Goal: Task Accomplishment & Management: Complete application form

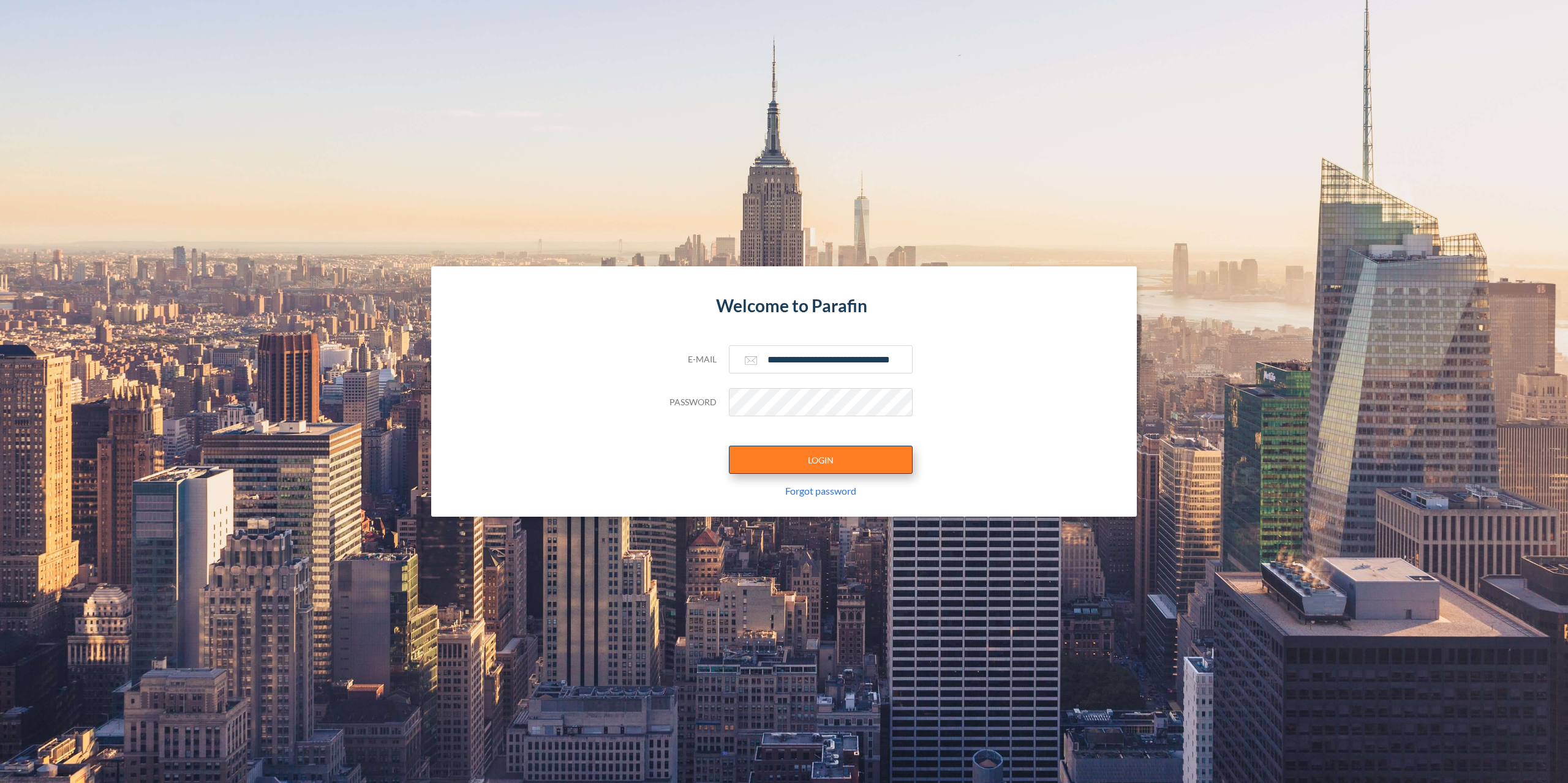
click at [829, 471] on button "LOGIN" at bounding box center [821, 460] width 184 height 28
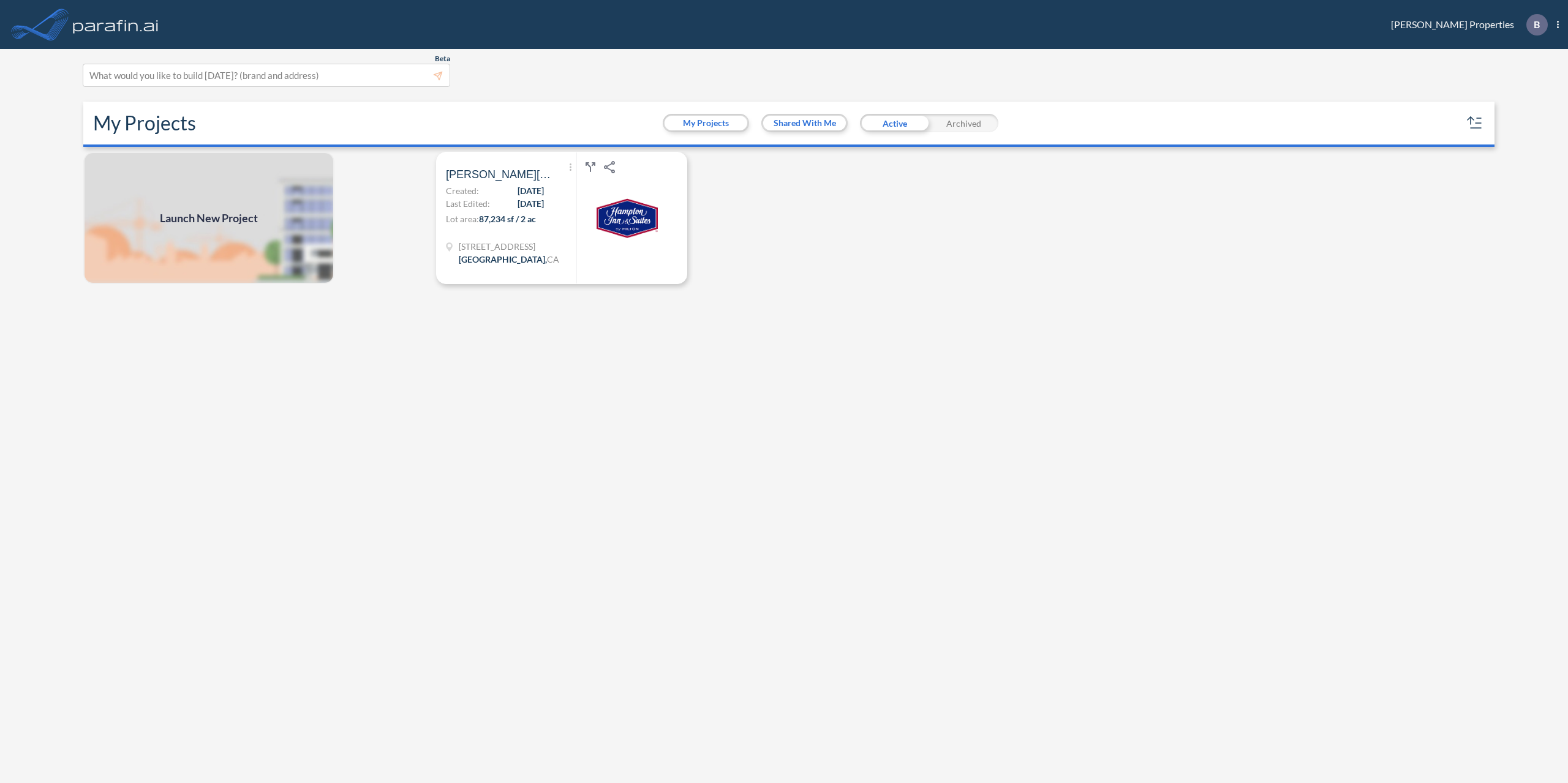
click at [194, 223] on span "Launch New Project" at bounding box center [209, 218] width 98 height 17
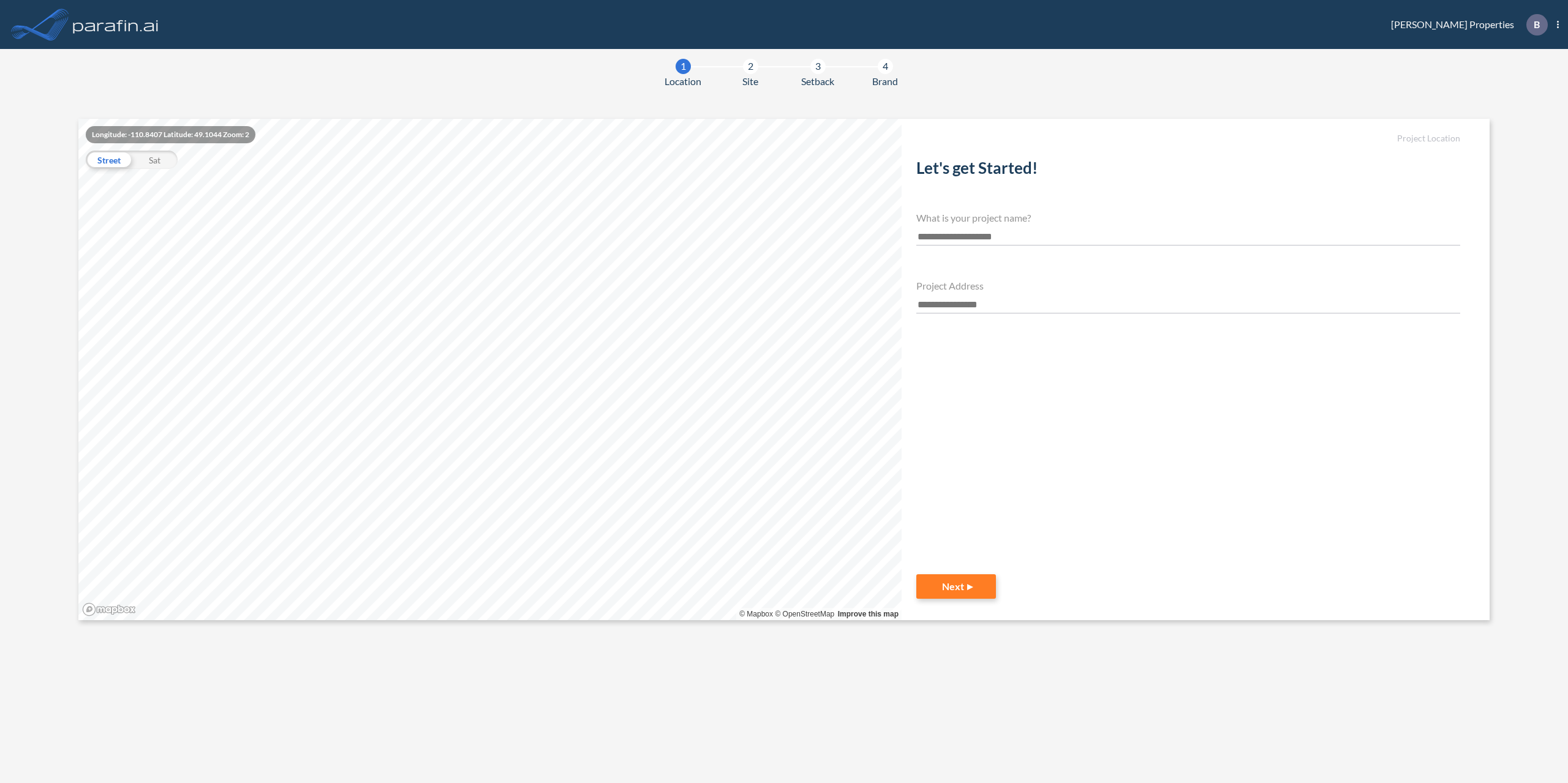
click at [967, 244] on input "text" at bounding box center [1188, 237] width 544 height 17
click at [940, 238] on input "text" at bounding box center [1188, 237] width 544 height 17
click at [940, 294] on div "Project Address" at bounding box center [1188, 296] width 544 height 34
click at [940, 306] on input "text" at bounding box center [1188, 305] width 544 height 17
paste input "**********"
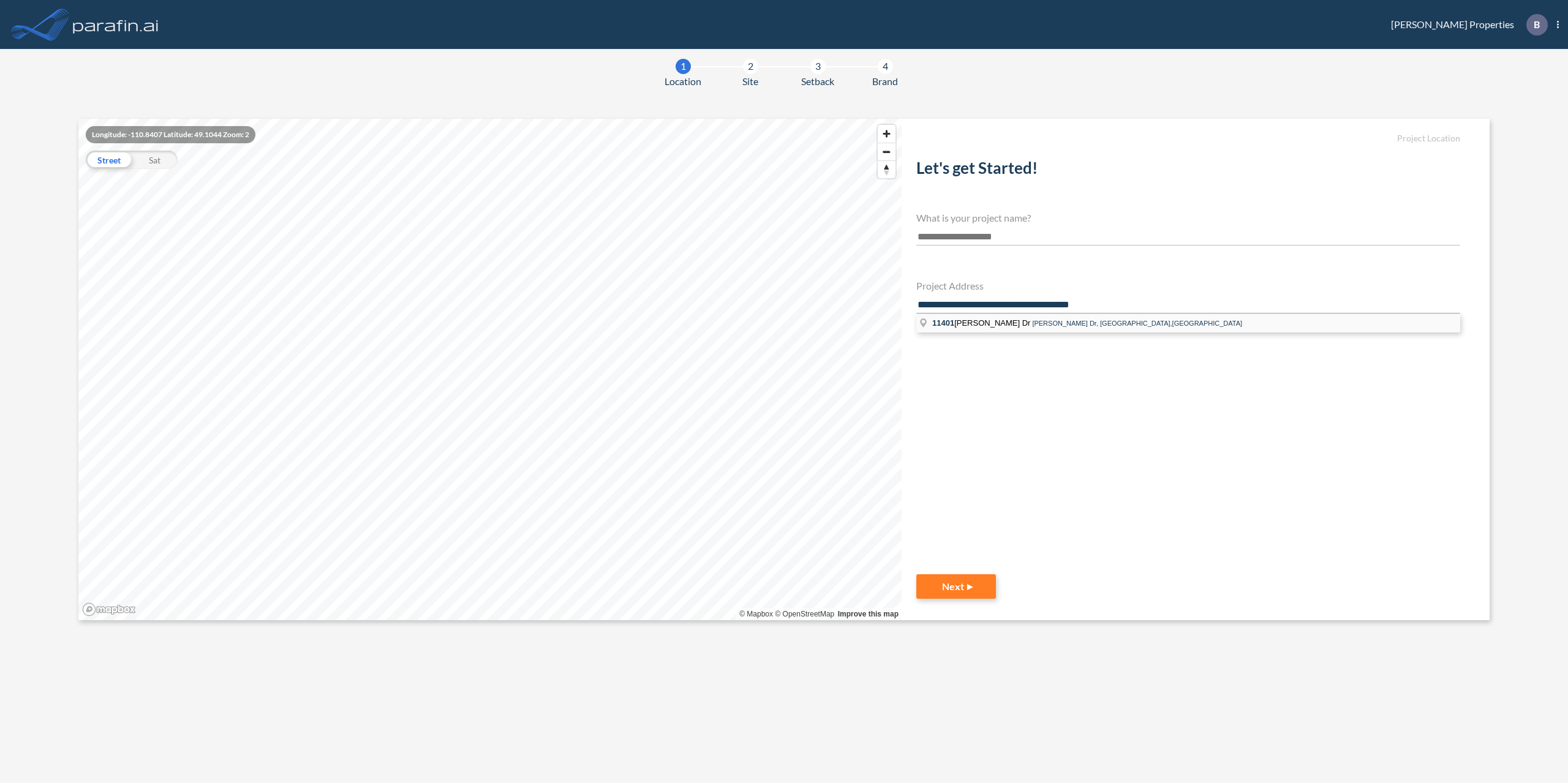
type input "**********"
click at [953, 319] on span "11401" at bounding box center [943, 323] width 22 height 9
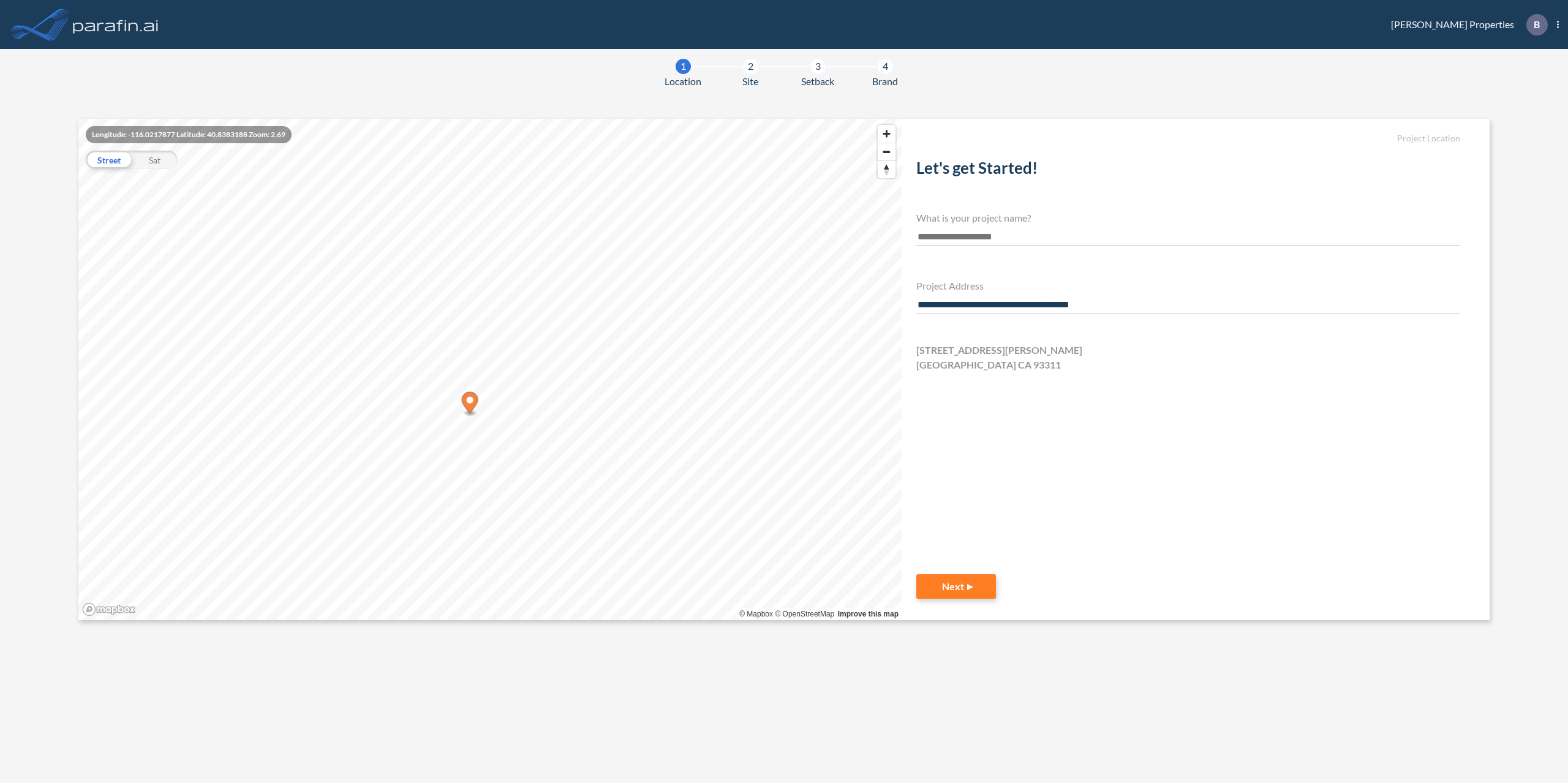
click at [940, 239] on input "text" at bounding box center [1188, 237] width 544 height 17
type input "**********"
click at [953, 585] on button "Next" at bounding box center [955, 586] width 80 height 24
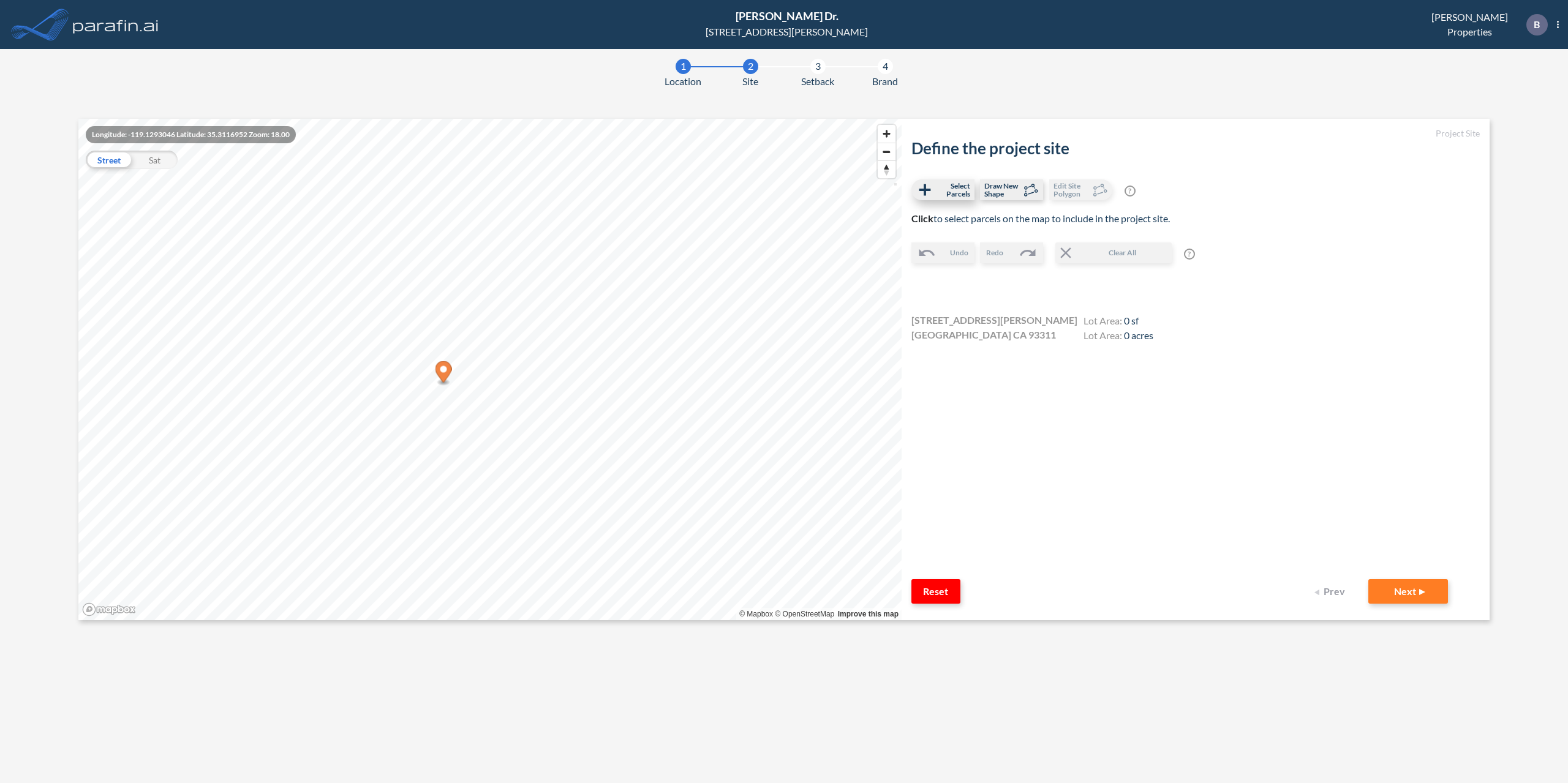
click at [952, 188] on span "Select Parcels" at bounding box center [952, 189] width 36 height 16
click at [1396, 596] on button "Next" at bounding box center [1408, 591] width 80 height 24
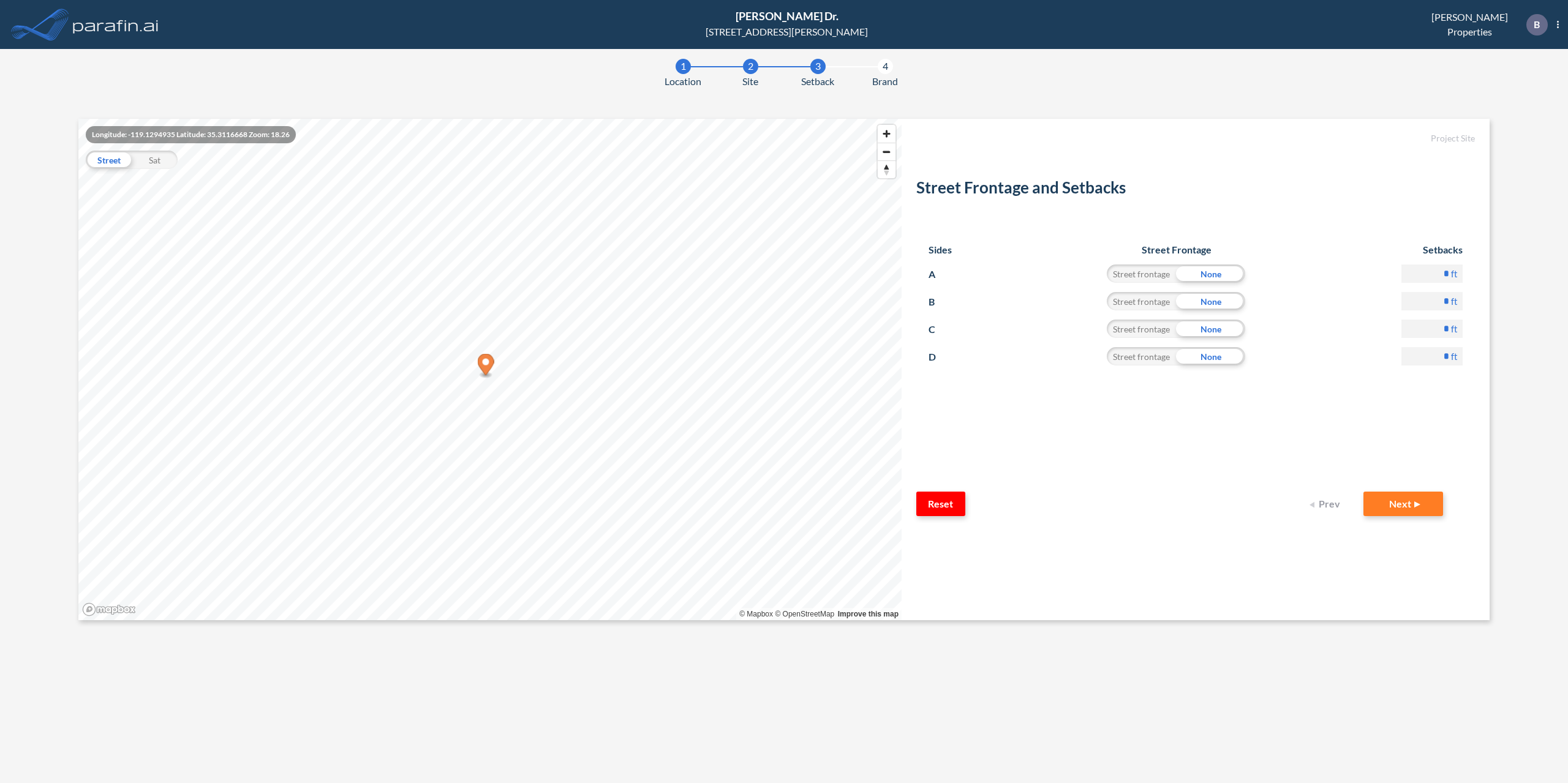
drag, startPoint x: 1443, startPoint y: 275, endPoint x: 1467, endPoint y: 275, distance: 24.0
click at [1463, 275] on input "*" at bounding box center [1432, 274] width 62 height 19
type input "**"
click at [1432, 307] on input "*" at bounding box center [1432, 301] width 62 height 19
drag, startPoint x: 1439, startPoint y: 304, endPoint x: 1464, endPoint y: 304, distance: 25.0
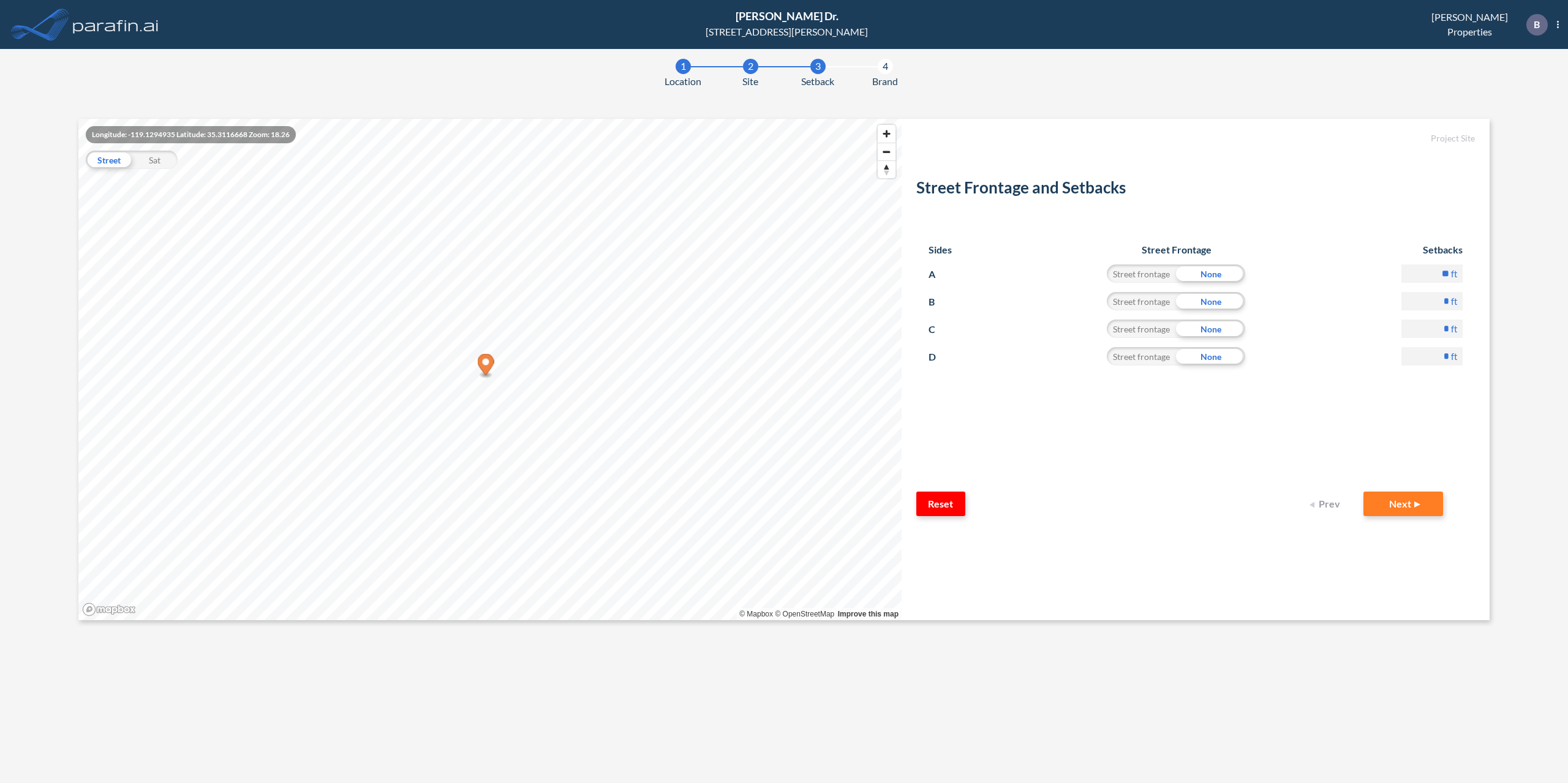
click at [1463, 304] on input "*" at bounding box center [1432, 301] width 62 height 19
type input "**"
click at [1363, 491] on button "Next" at bounding box center [1403, 503] width 80 height 24
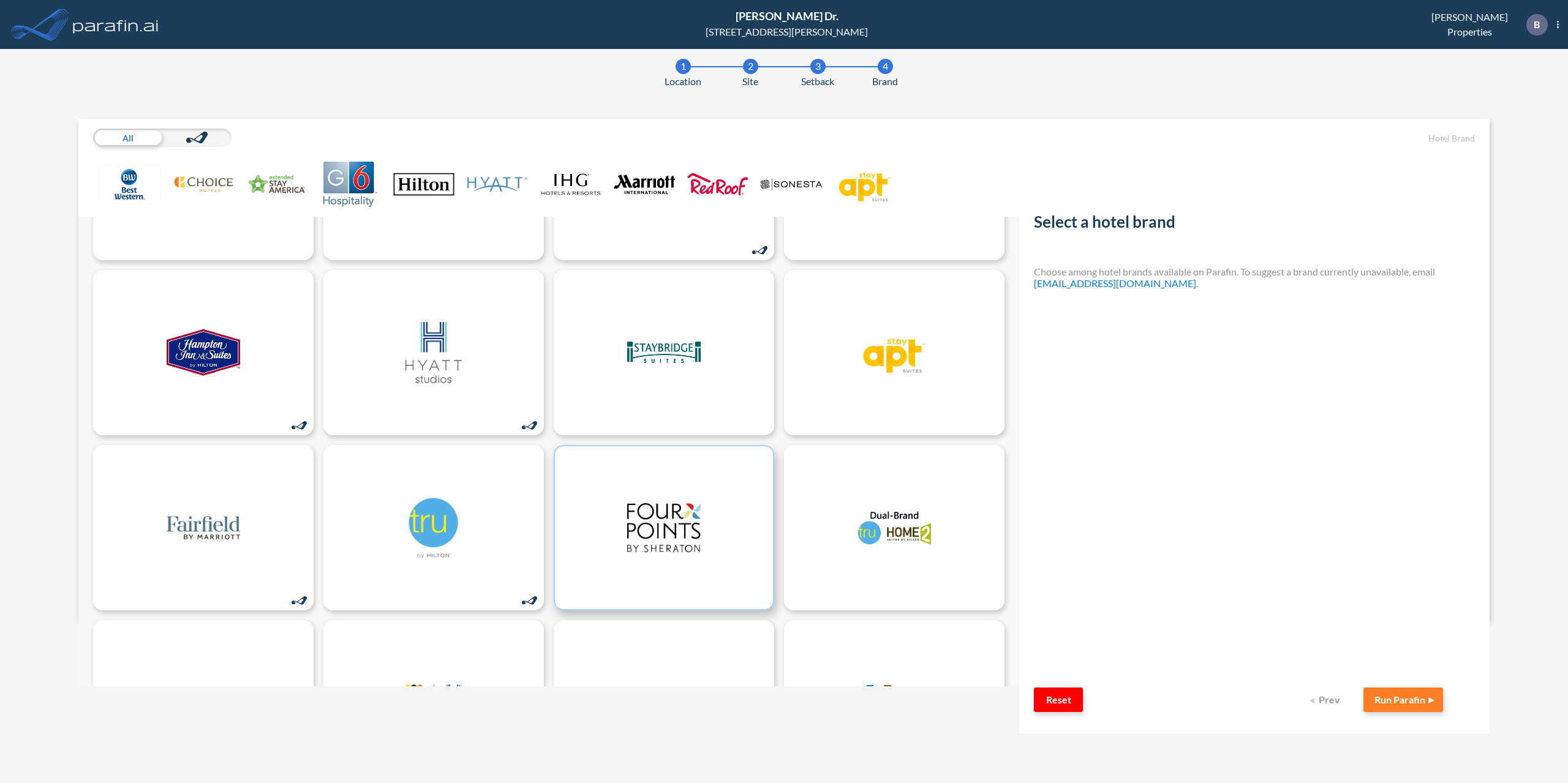
scroll to position [489, 0]
drag, startPoint x: 201, startPoint y: 334, endPoint x: 207, endPoint y: 339, distance: 7.8
click at [203, 336] on img at bounding box center [203, 350] width 73 height 62
click at [290, 427] on div at bounding box center [203, 350] width 221 height 165
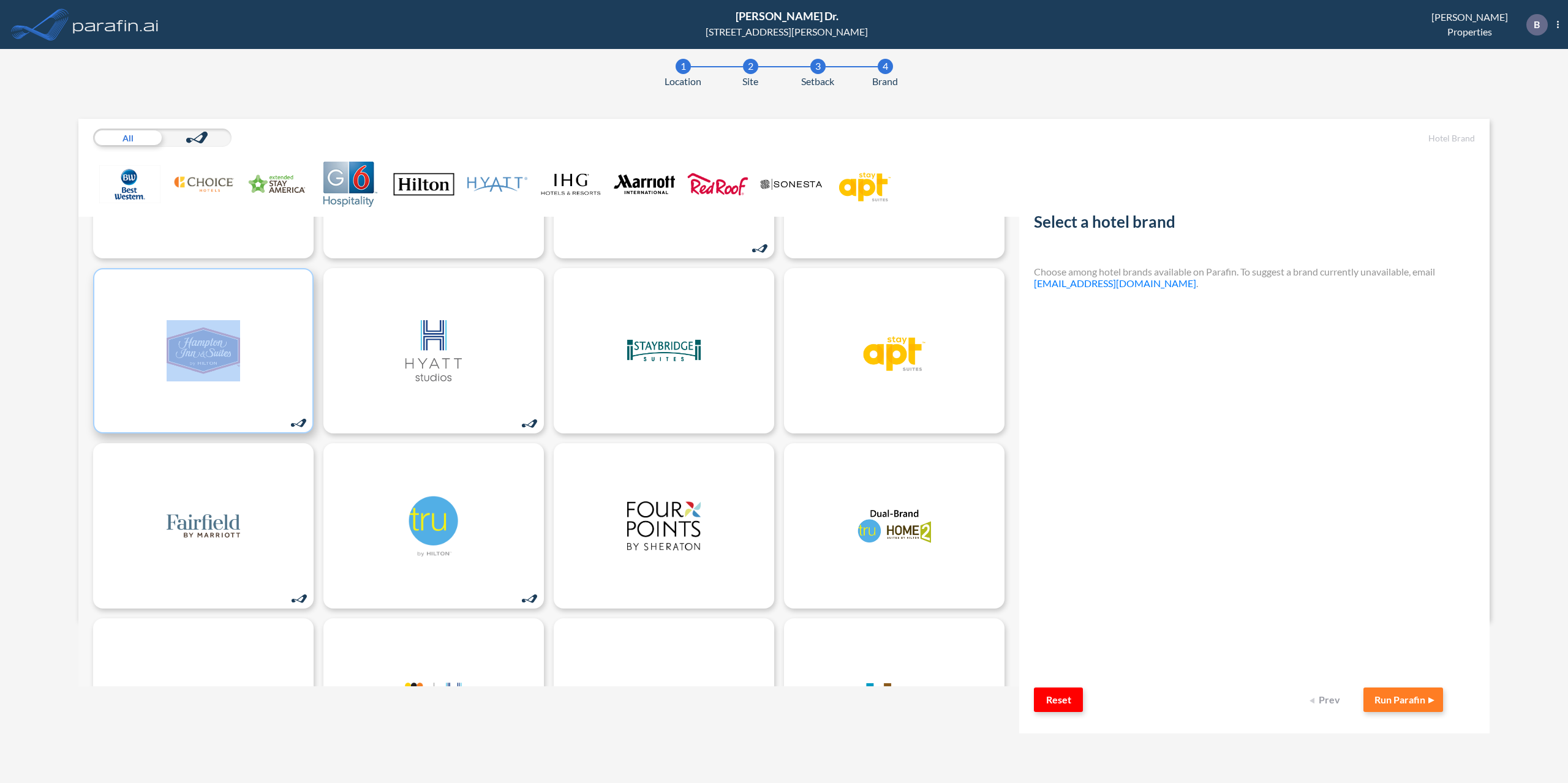
click at [290, 426] on div at bounding box center [203, 350] width 221 height 165
click at [241, 362] on div at bounding box center [203, 350] width 221 height 165
click at [1410, 702] on button "Run Parafin" at bounding box center [1403, 699] width 80 height 24
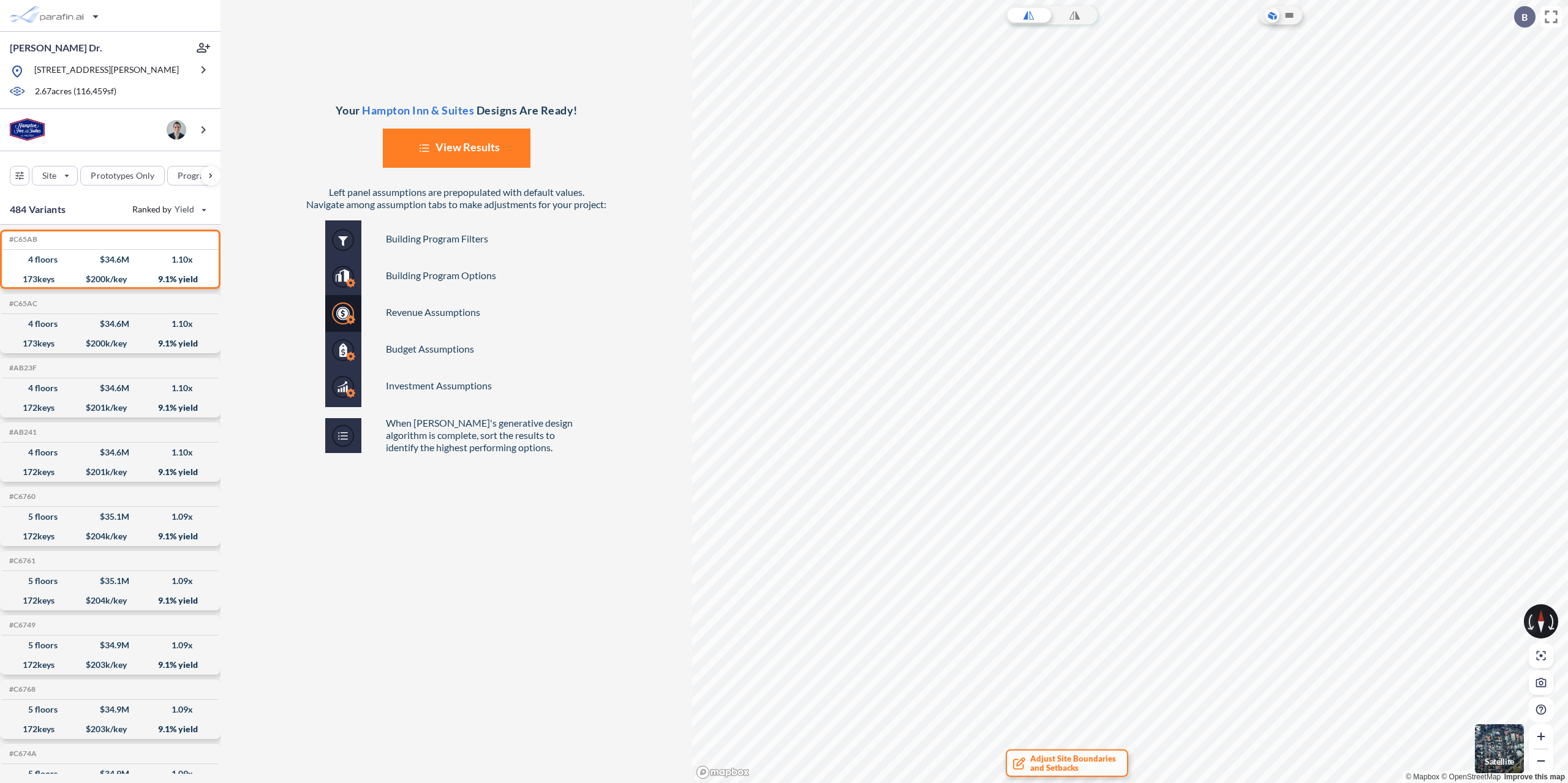
click at [1534, 619] on icon at bounding box center [1531, 622] width 7 height 16
click at [1535, 619] on icon at bounding box center [1541, 621] width 24 height 8
click at [1535, 619] on div at bounding box center [1541, 621] width 35 height 35
click at [1540, 623] on icon at bounding box center [1541, 627] width 6 height 12
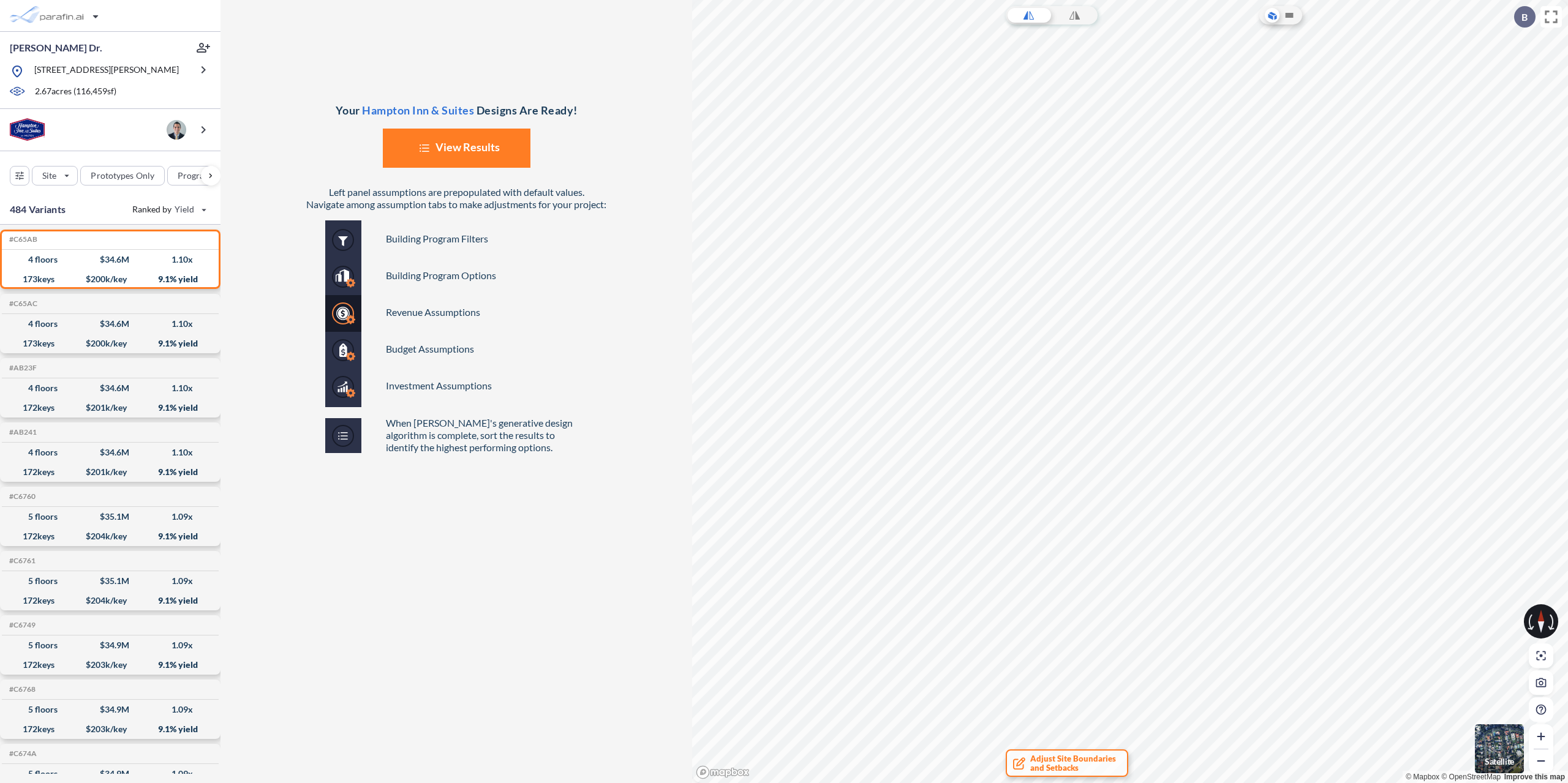
click at [1491, 749] on img "button" at bounding box center [1499, 748] width 49 height 49
click at [1070, 15] on icon at bounding box center [1074, 15] width 10 height 245
click at [1030, 17] on icon at bounding box center [1028, 15] width 10 height 245
click at [1088, 26] on div at bounding box center [1130, 391] width 875 height 782
click at [1061, 26] on div at bounding box center [1130, 391] width 875 height 782
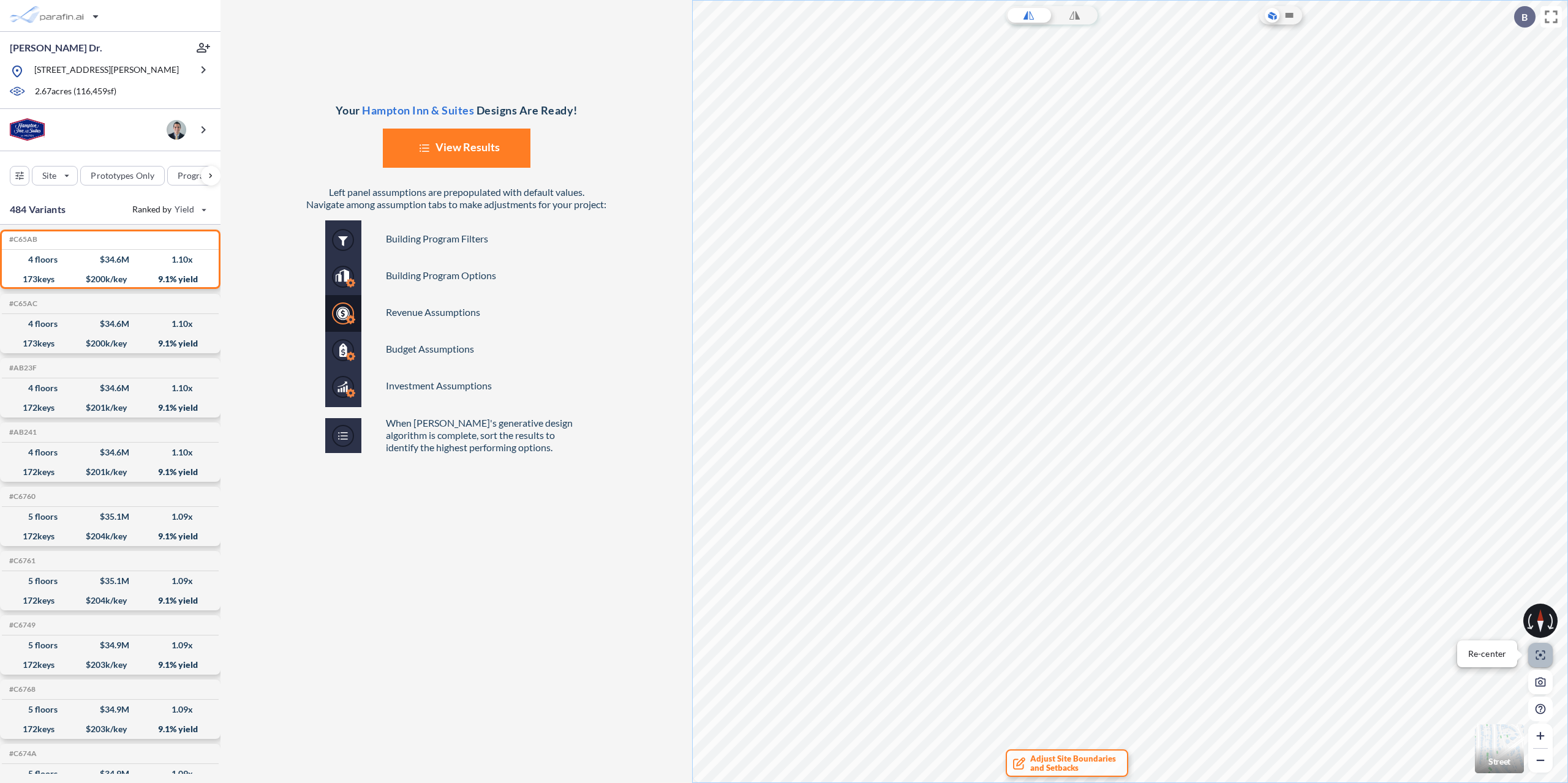
click at [1539, 647] on button "Re-center" at bounding box center [1540, 654] width 24 height 24
click at [1540, 648] on button "Re-center" at bounding box center [1540, 654] width 24 height 24
click at [645, 388] on section "Your Hampton Inn & Suites Designs Are Ready! List Created with Sketch. View Res…" at bounding box center [894, 391] width 1347 height 783
click at [1036, 758] on span "Adjust Site Boundaries and Setbacks" at bounding box center [1073, 764] width 86 height 19
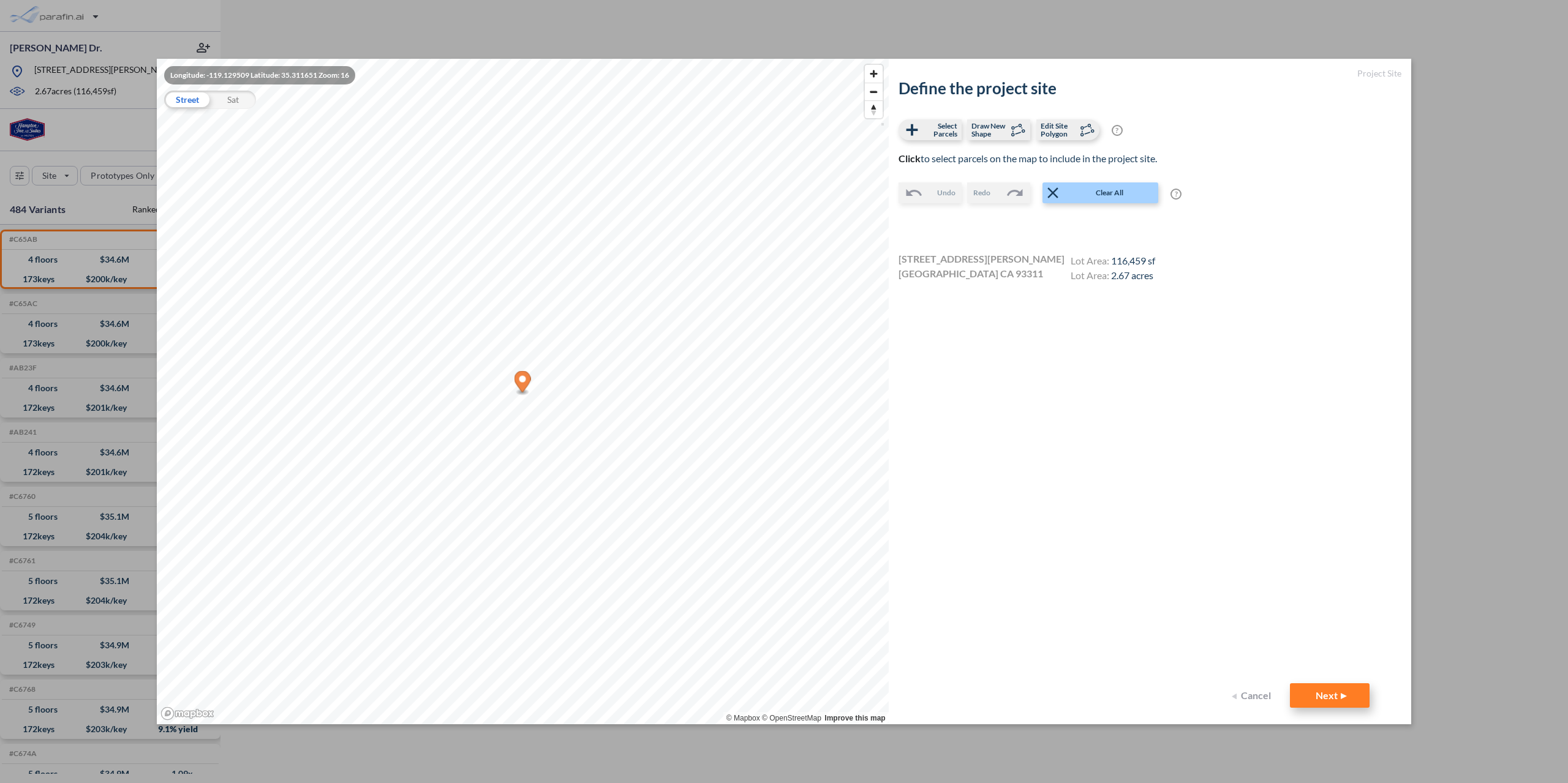
click at [1313, 699] on button "Next" at bounding box center [1329, 695] width 80 height 24
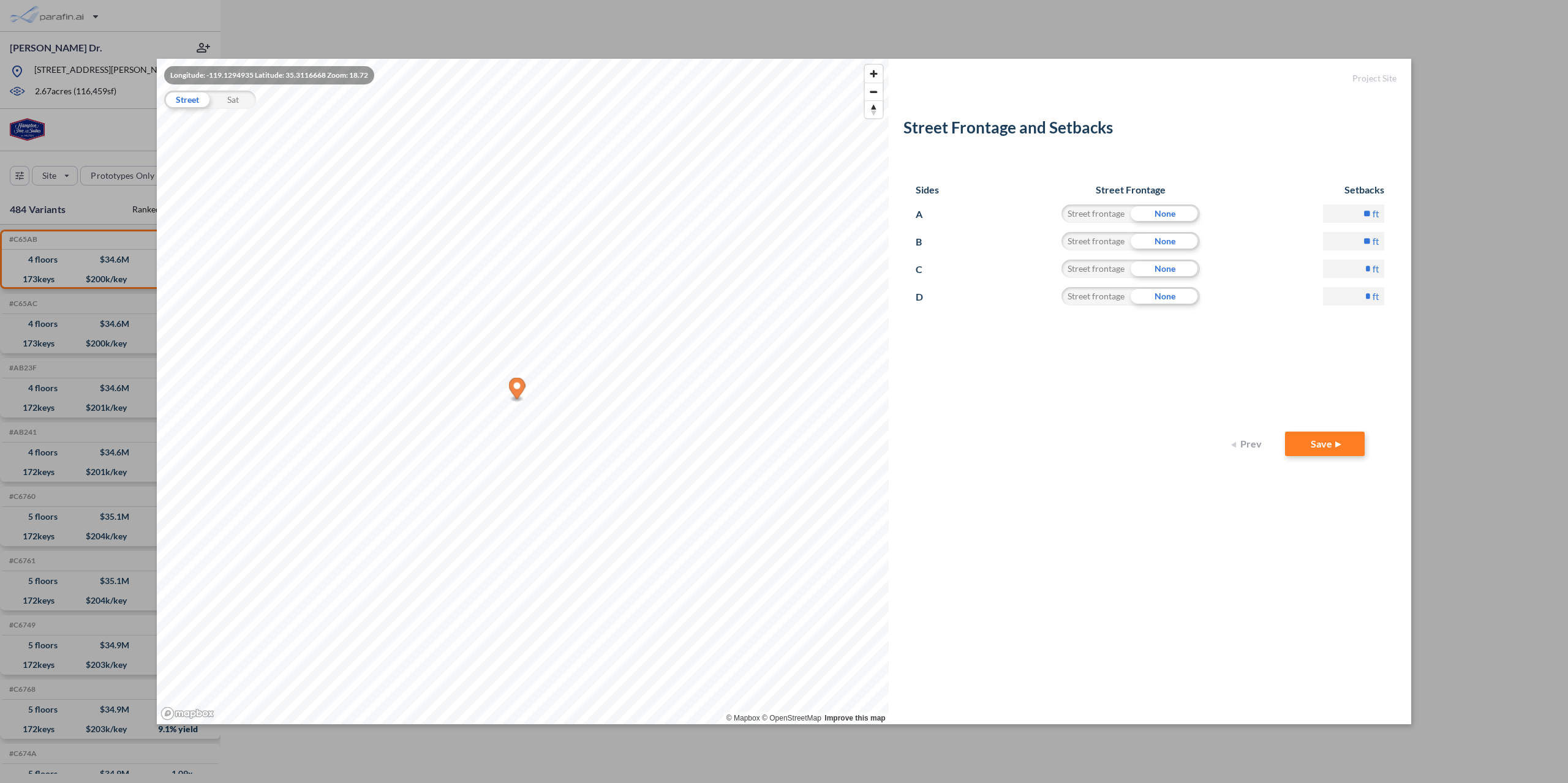
drag, startPoint x: 1349, startPoint y: 241, endPoint x: 1392, endPoint y: 241, distance: 43.0
click at [1384, 241] on input "**" at bounding box center [1354, 241] width 62 height 19
type input "*"
click at [1354, 261] on input "*" at bounding box center [1354, 269] width 62 height 19
drag, startPoint x: 1356, startPoint y: 295, endPoint x: 1375, endPoint y: 296, distance: 19.0
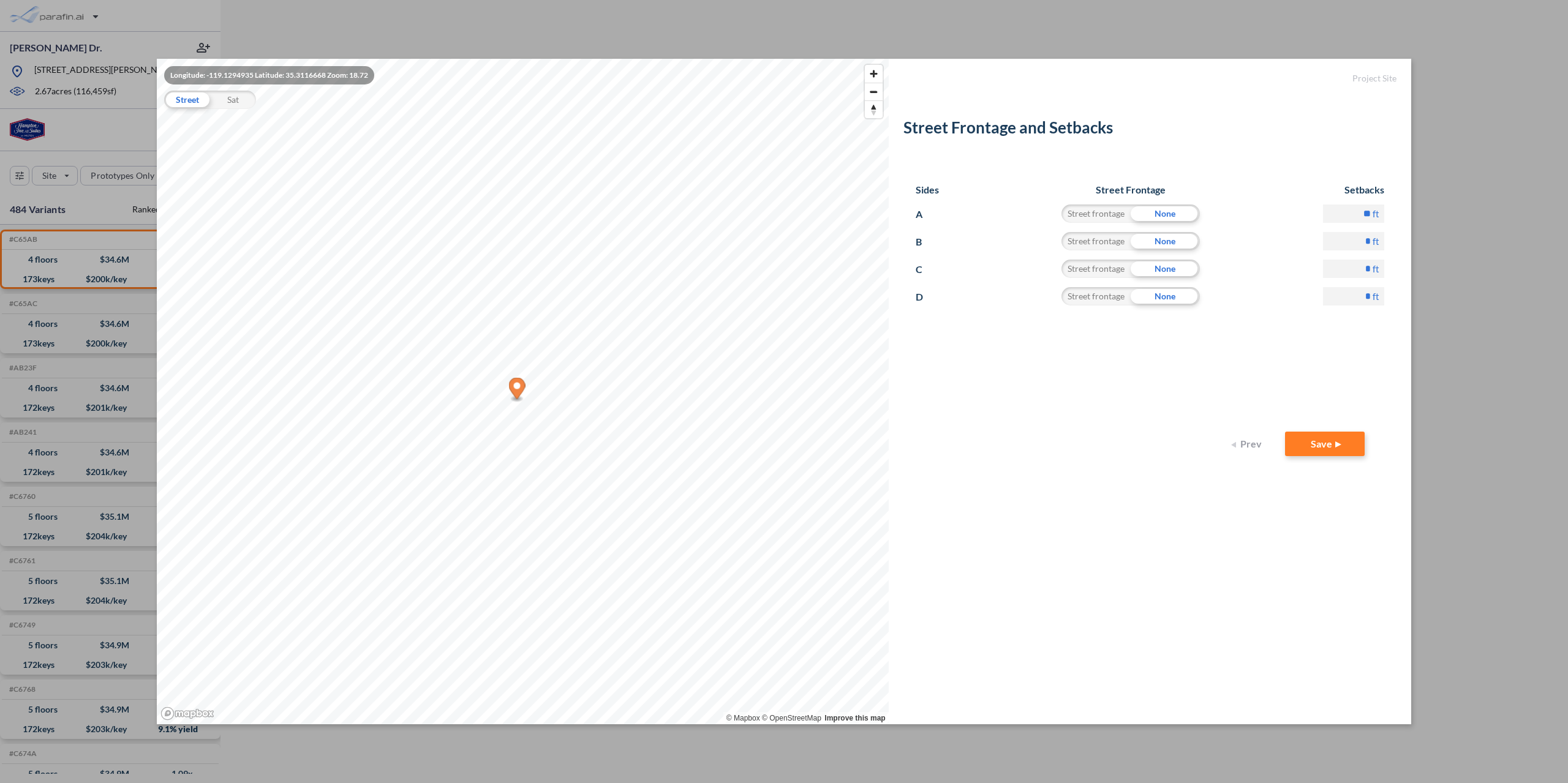
click at [1375, 296] on input "*" at bounding box center [1354, 296] width 62 height 19
type input "**"
click at [1268, 334] on div "Sides Street Frontage Setbacks A Street frontage None ** ft B Street frontage N…" at bounding box center [1150, 301] width 493 height 261
click at [1325, 447] on button "Save" at bounding box center [1325, 444] width 80 height 24
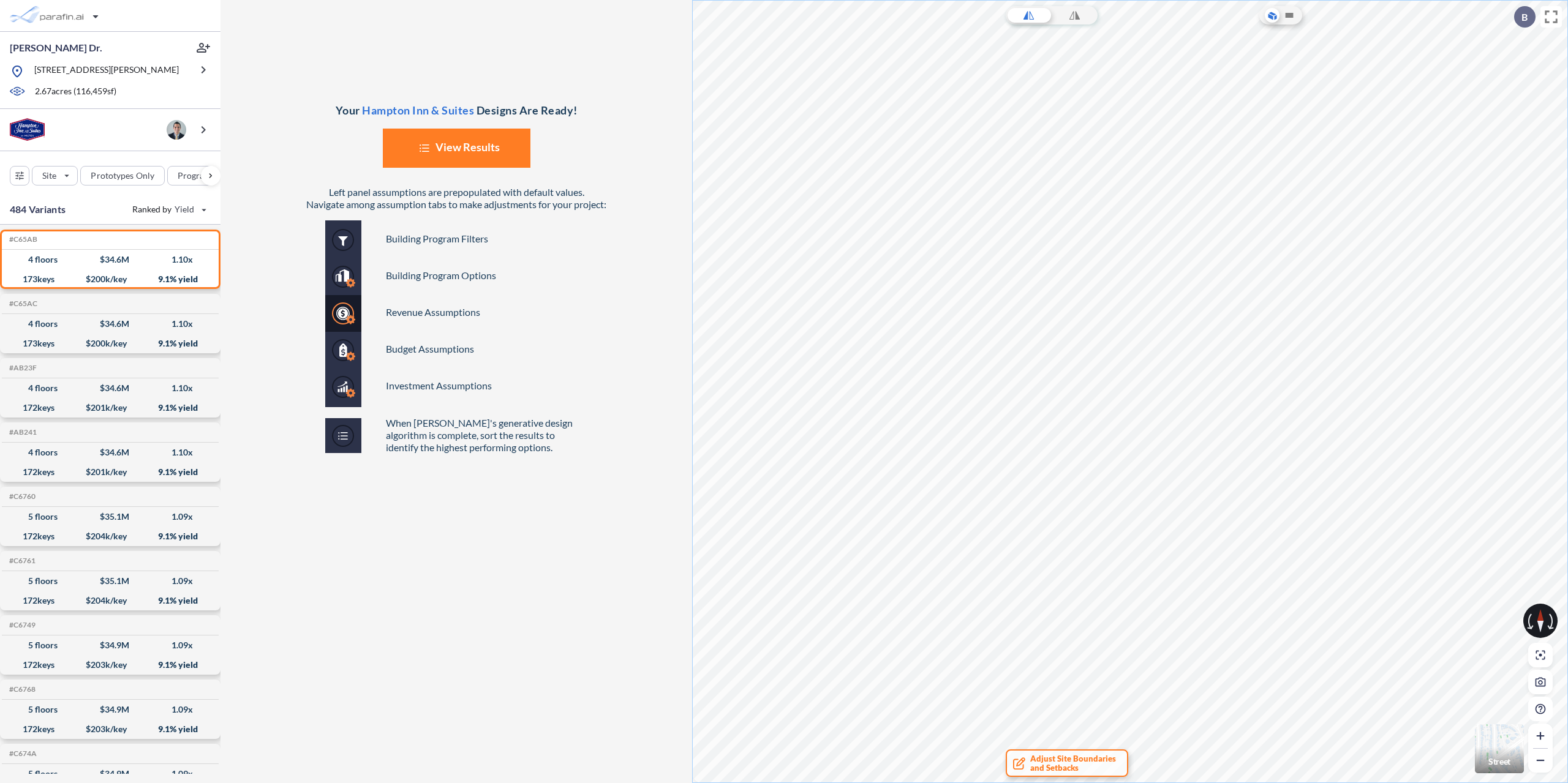
click at [1510, 741] on img "button" at bounding box center [1499, 748] width 49 height 49
click at [1291, 15] on icon at bounding box center [1290, 15] width 8 height 5
click at [1292, 15] on icon at bounding box center [1290, 15] width 8 height 5
click at [1274, 12] on icon at bounding box center [1272, 15] width 12 height 13
click at [1291, 14] on icon at bounding box center [1290, 15] width 8 height 5
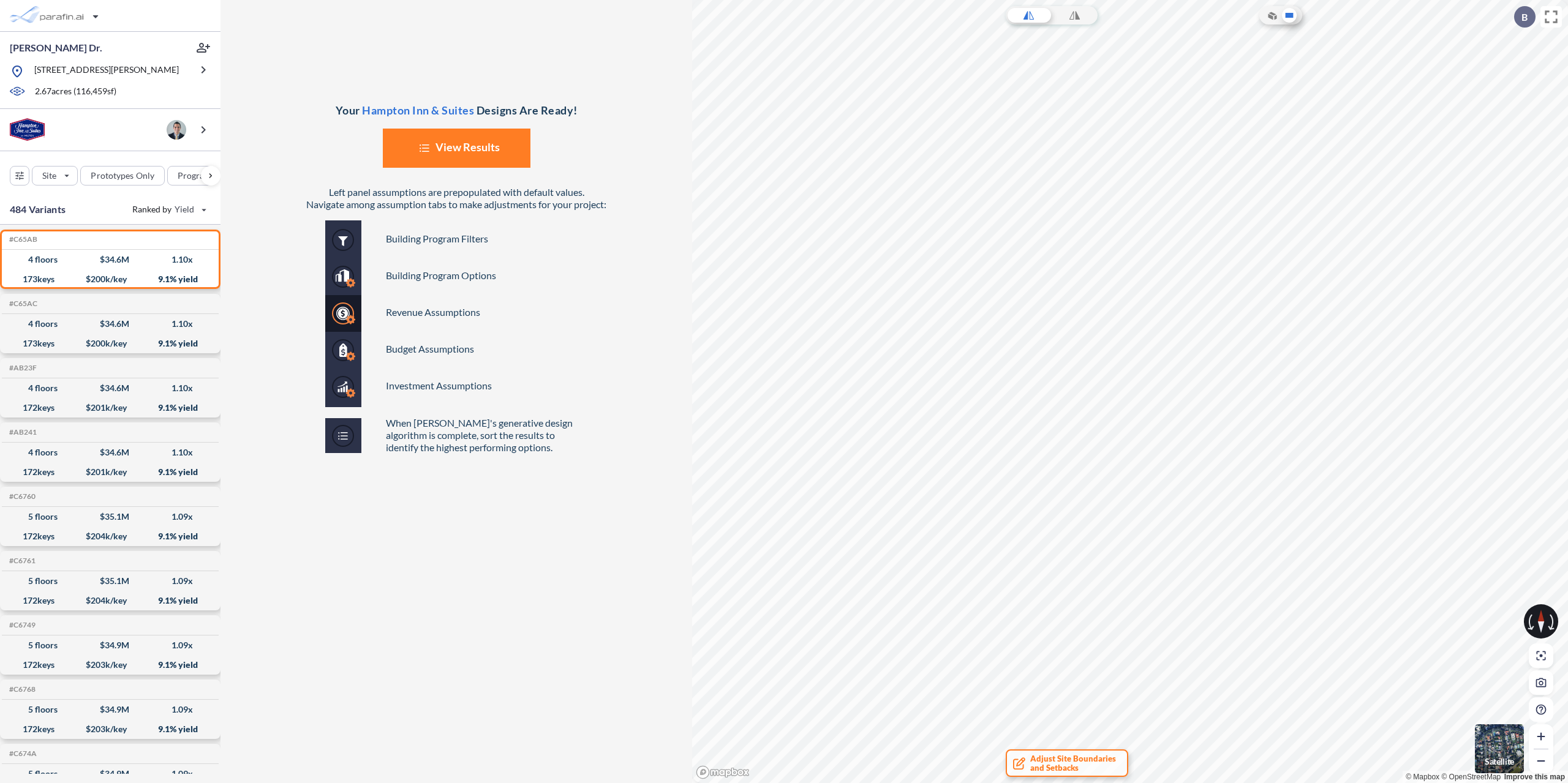
click at [1291, 14] on icon at bounding box center [1290, 15] width 8 height 5
click at [1273, 14] on icon at bounding box center [1273, 13] width 8 height 3
click at [1291, 15] on icon at bounding box center [1290, 15] width 8 height 5
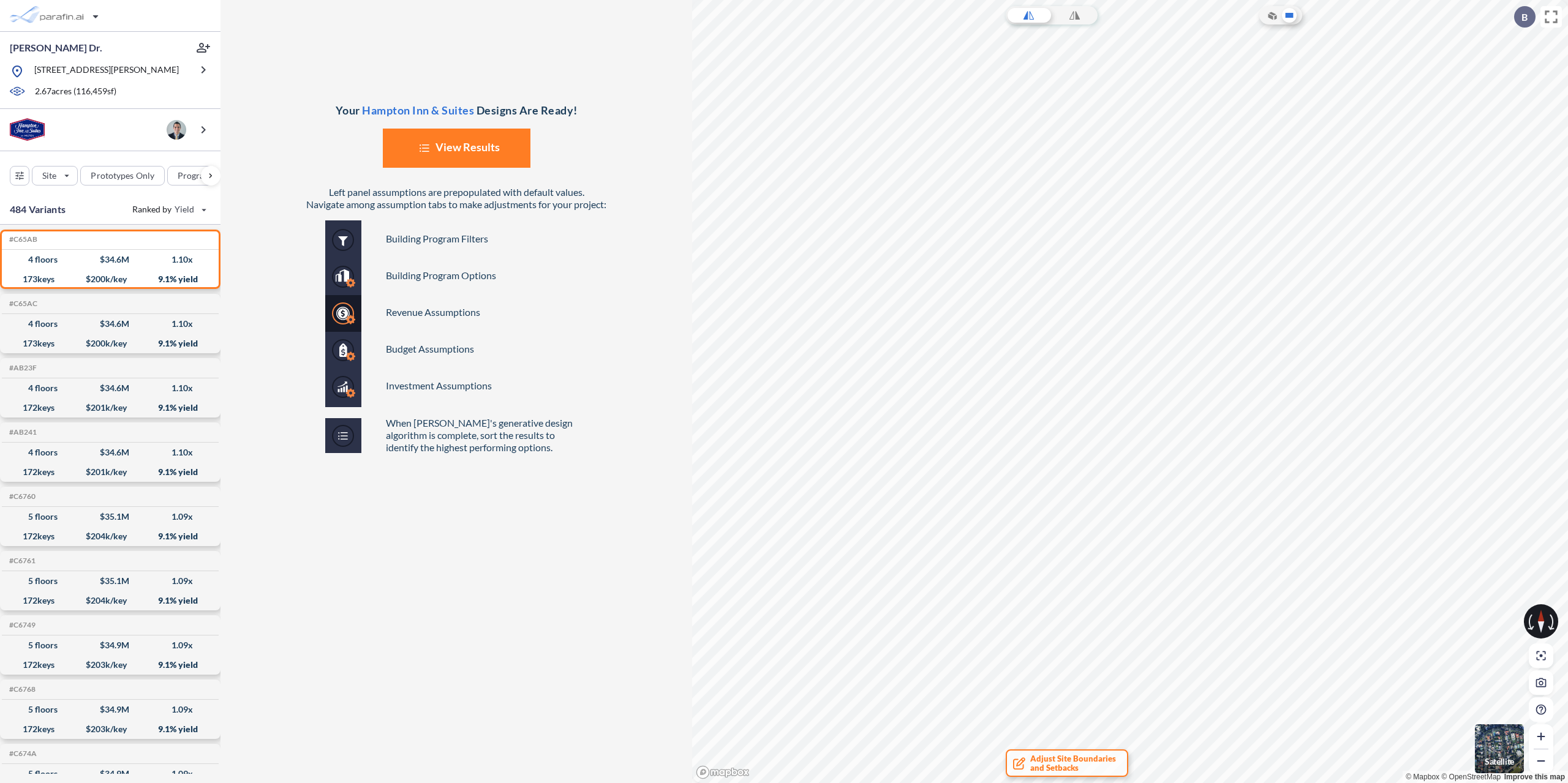
click at [1549, 597] on div "Pan View Left click + drag Zoom View Mouse wheel scroll Rotate View (mouse) Rig…" at bounding box center [1130, 391] width 876 height 783
drag, startPoint x: 1542, startPoint y: 612, endPoint x: 1552, endPoint y: 611, distance: 10.0
click at [1552, 611] on div at bounding box center [1541, 621] width 35 height 35
click at [1539, 619] on icon at bounding box center [1541, 615] width 6 height 12
click at [1539, 618] on icon at bounding box center [1541, 615] width 6 height 12
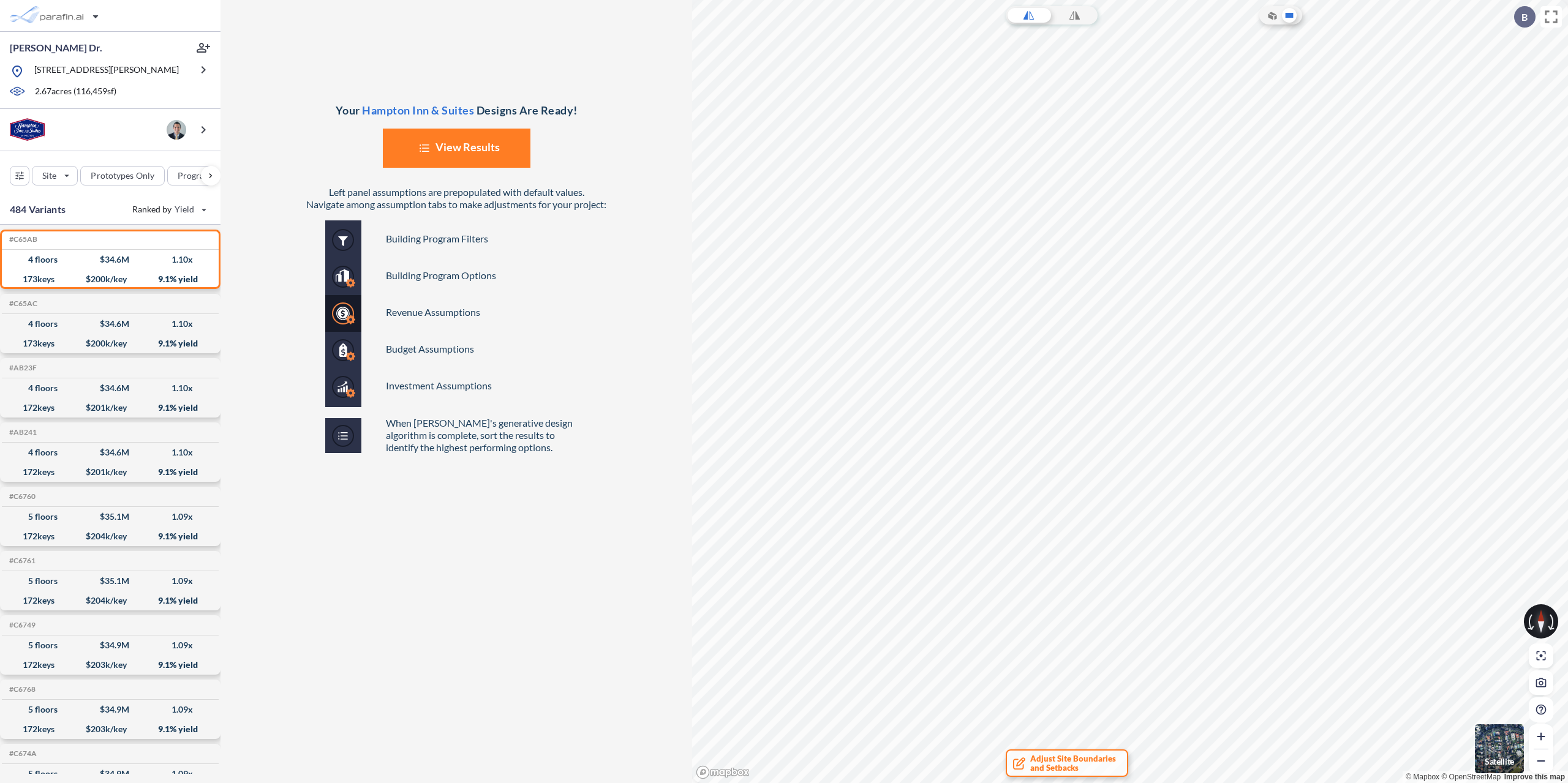
click at [1539, 618] on icon at bounding box center [1541, 615] width 6 height 12
click at [1544, 733] on icon "button" at bounding box center [1541, 737] width 12 height 12
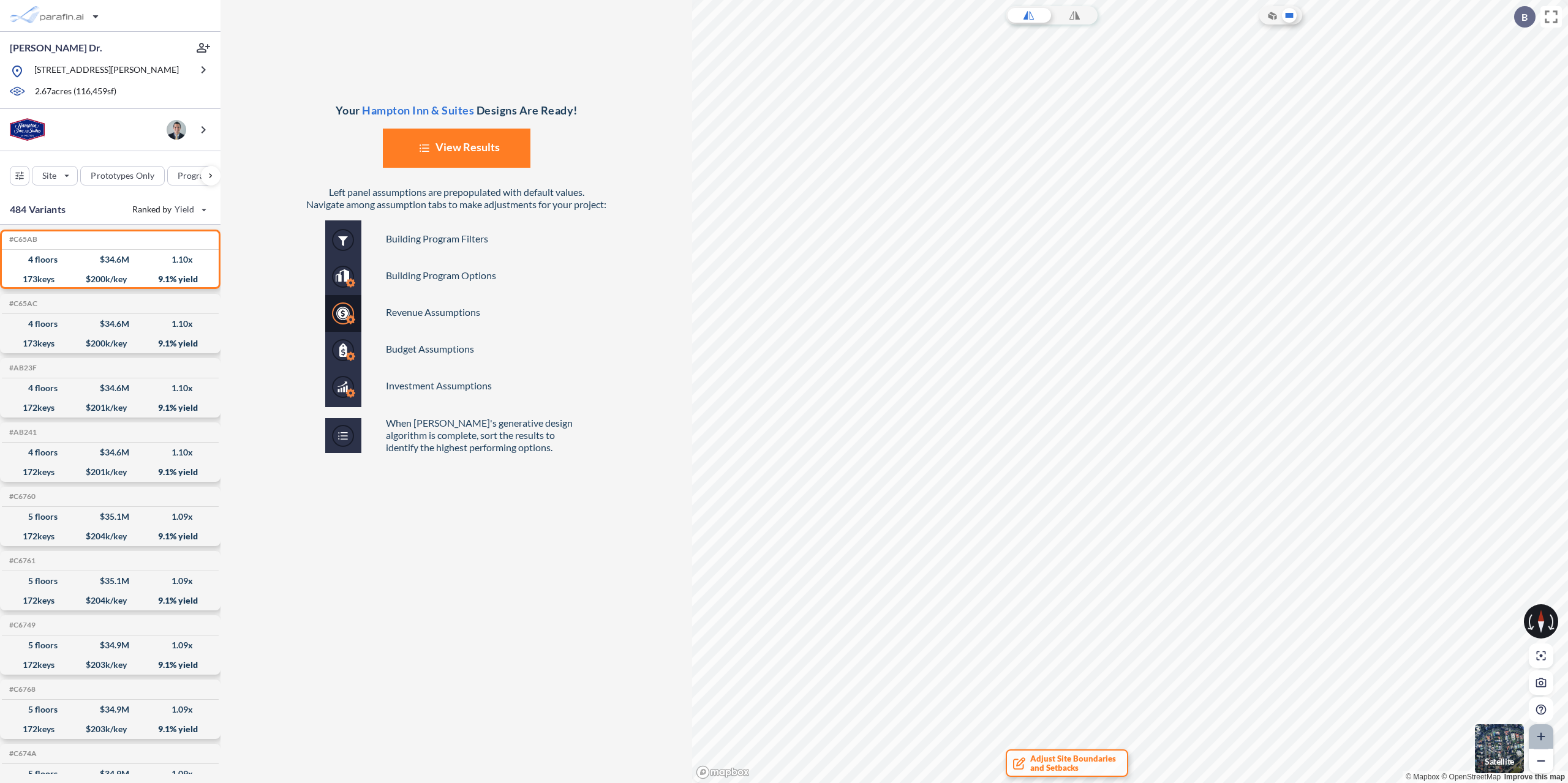
click at [1544, 733] on icon "button" at bounding box center [1541, 737] width 12 height 12
click at [1558, 16] on icon at bounding box center [1551, 17] width 21 height 21
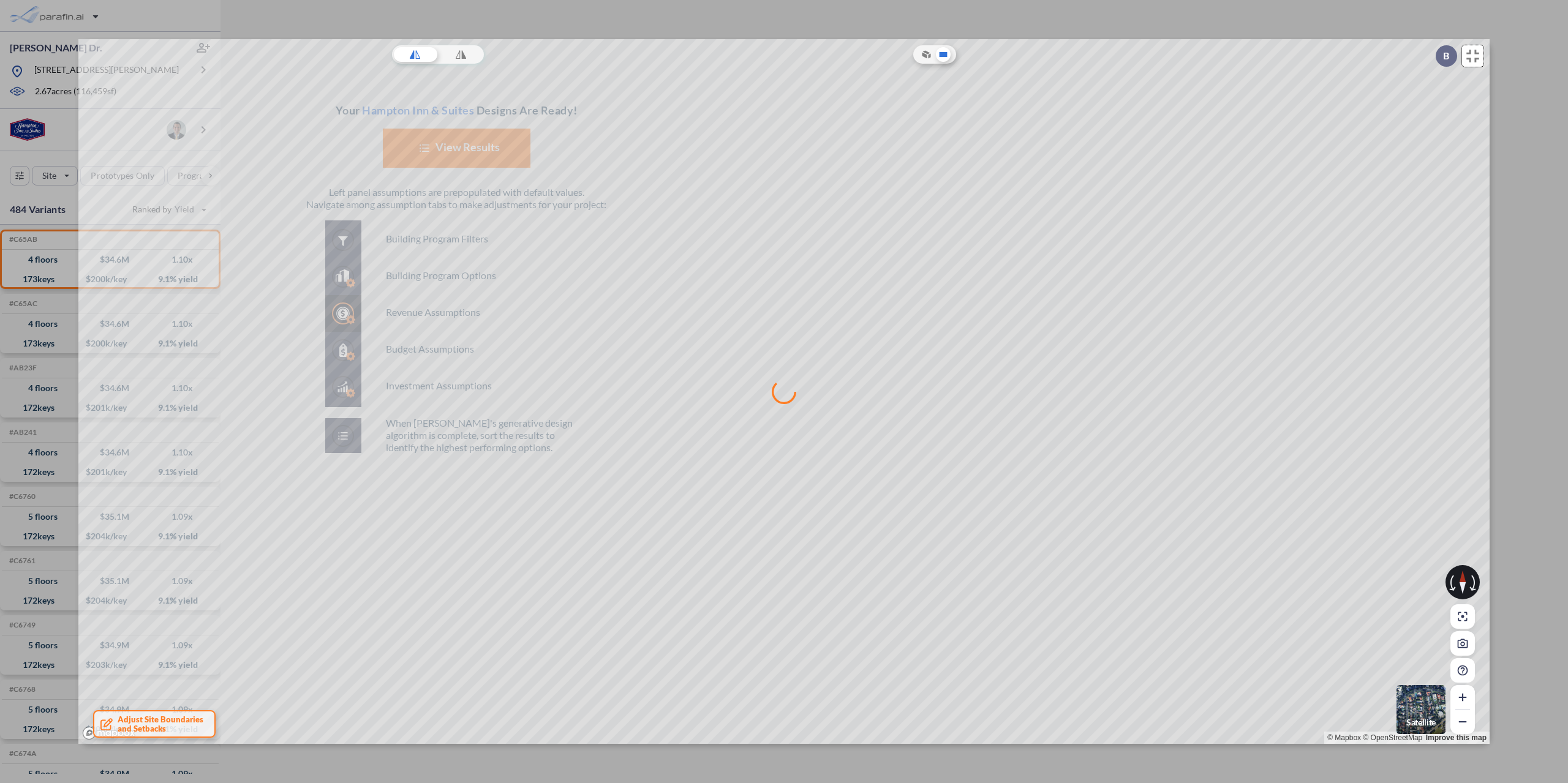
click at [1480, 50] on icon at bounding box center [1473, 56] width 21 height 21
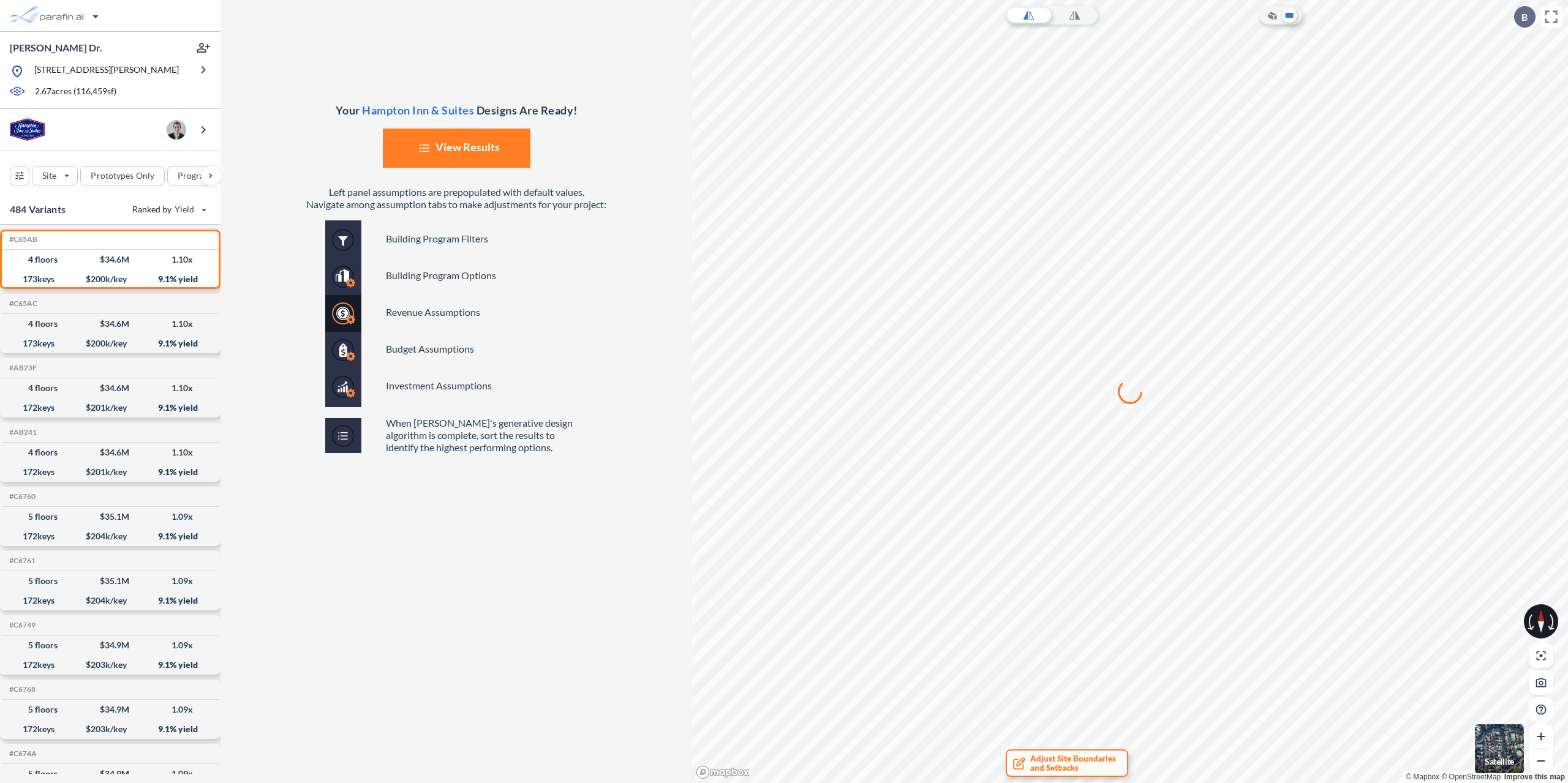
drag, startPoint x: 888, startPoint y: 239, endPoint x: 808, endPoint y: 200, distance: 89.0
click at [808, 200] on div at bounding box center [1130, 391] width 876 height 783
click at [44, 472] on div "172 keys" at bounding box center [39, 472] width 32 height 0
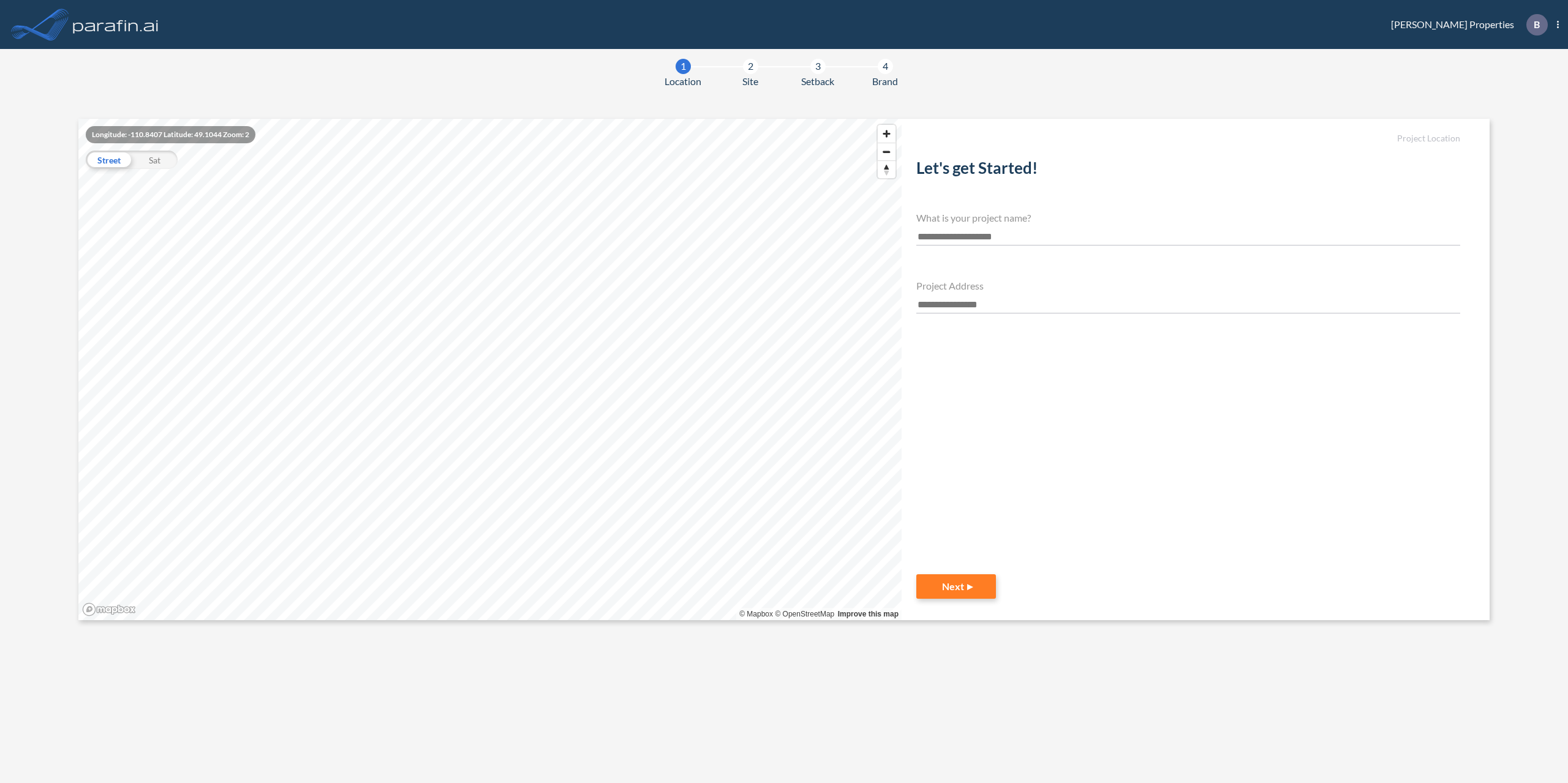
click at [107, 34] on img at bounding box center [115, 24] width 91 height 24
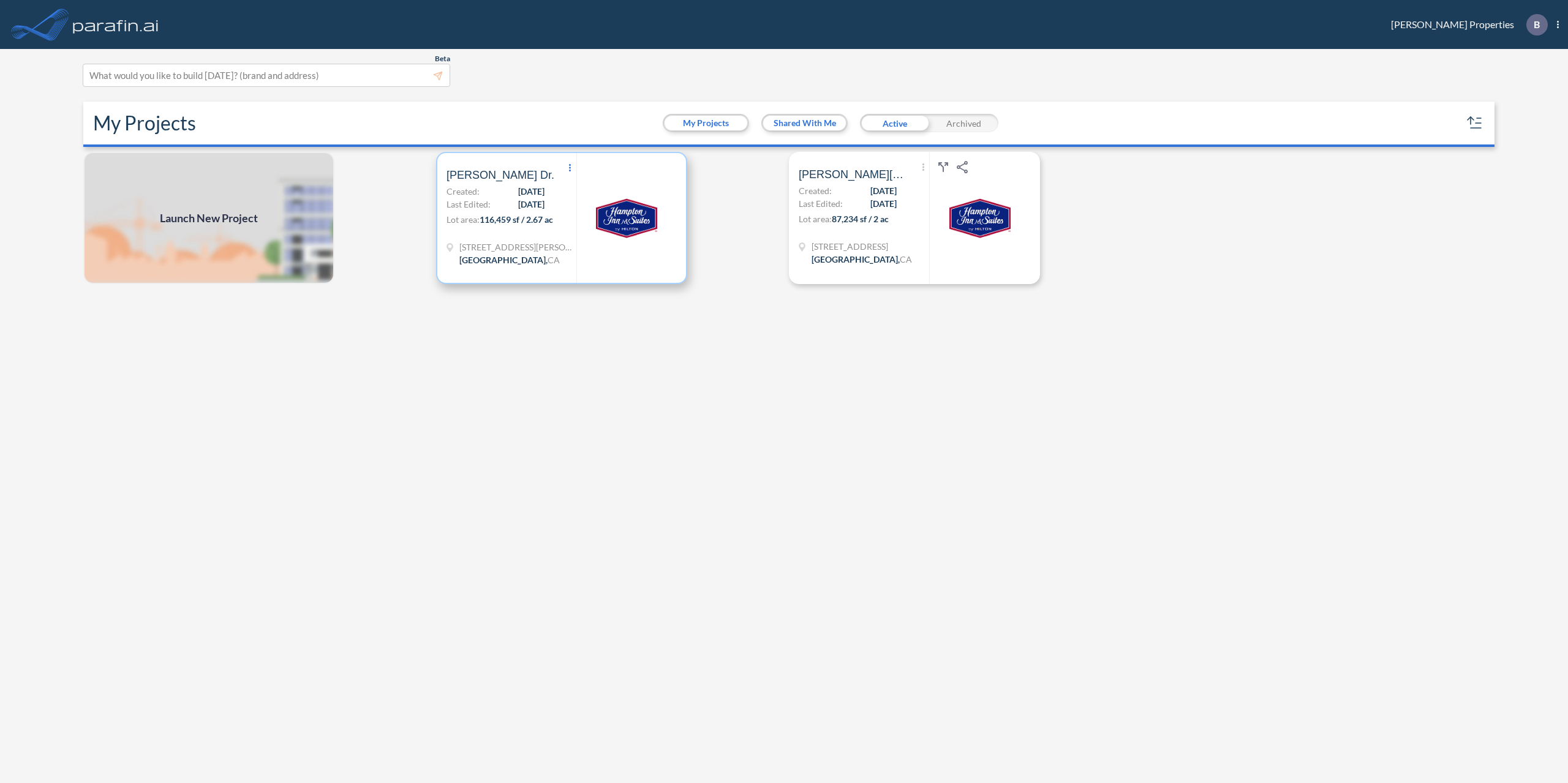
click at [570, 169] on icon at bounding box center [570, 167] width 2 height 8
click at [601, 195] on span "Archive" at bounding box center [611, 187] width 32 height 15
click at [475, 172] on span "[PERSON_NAME][GEOGRAPHIC_DATA]" at bounding box center [501, 175] width 110 height 15
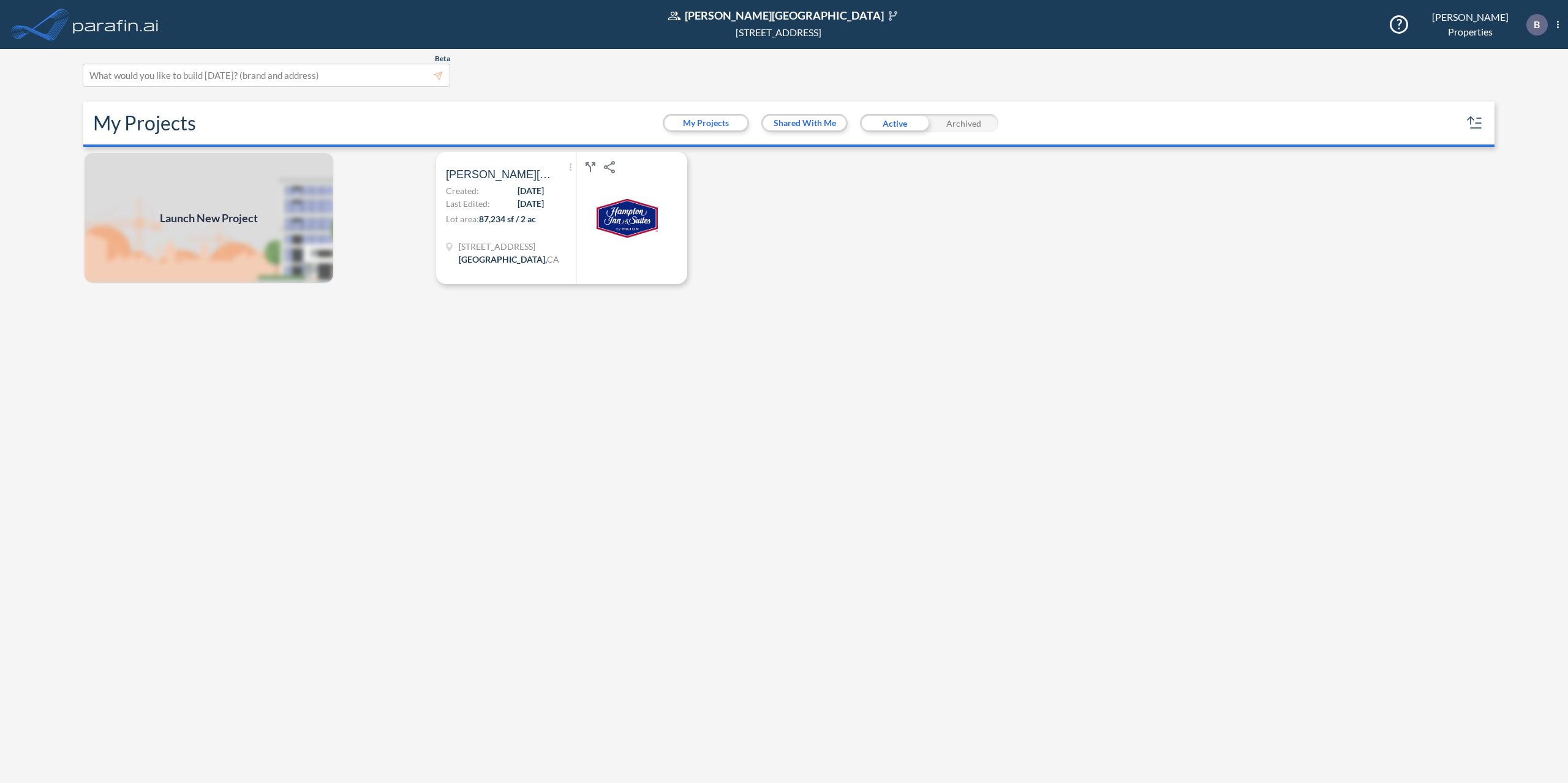
click at [827, 243] on div "Launch New Project Show More Created with sketchtool. Archive Reports Share a c…" at bounding box center [783, 469] width 1411 height 634
click at [813, 243] on div "Launch New Project Show More Created with sketchtool. Archive Reports Share a c…" at bounding box center [783, 469] width 1411 height 634
click at [960, 118] on div "Archived" at bounding box center [964, 123] width 69 height 19
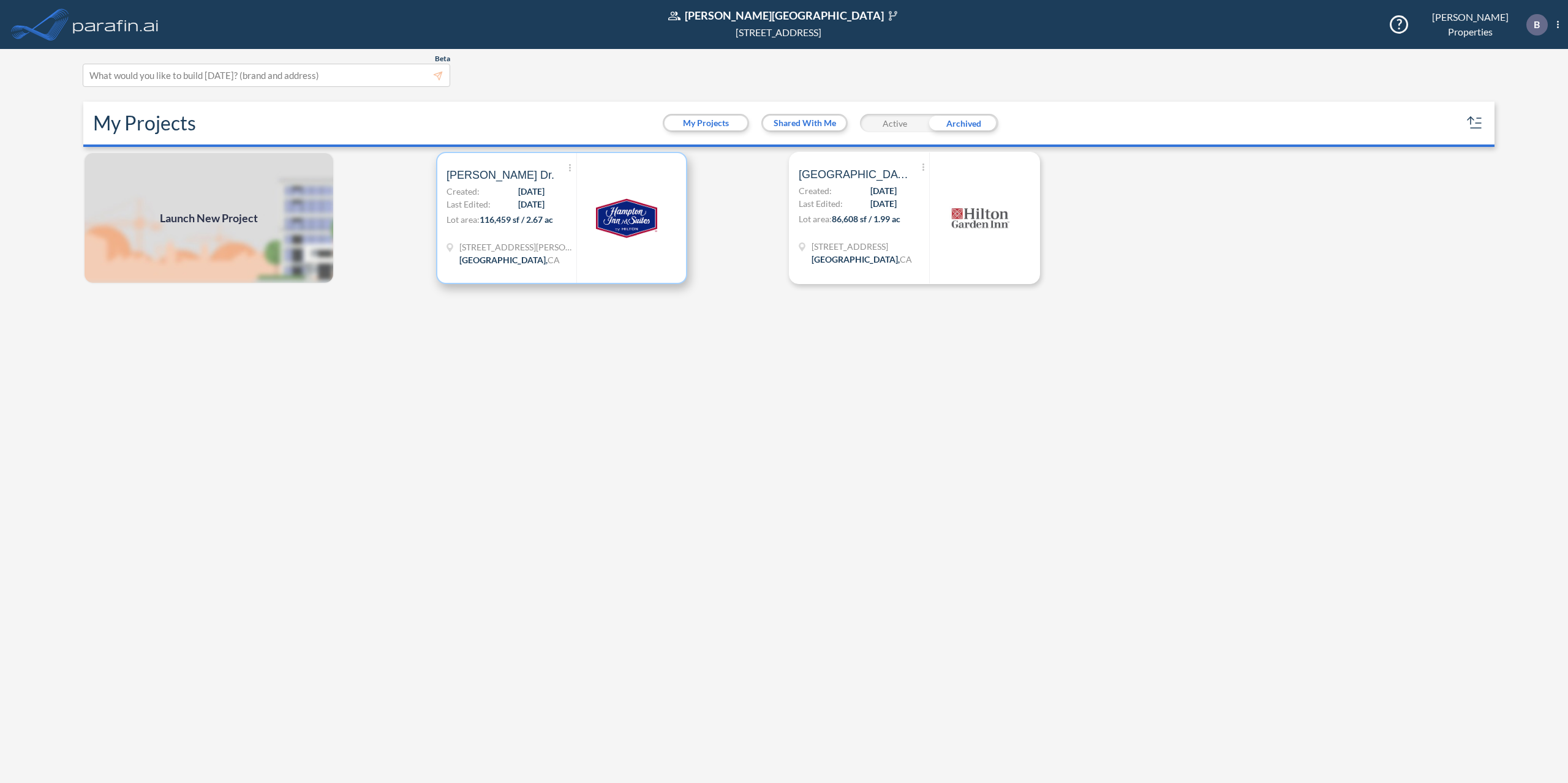
click at [467, 179] on span "[PERSON_NAME] Dr." at bounding box center [501, 175] width 108 height 15
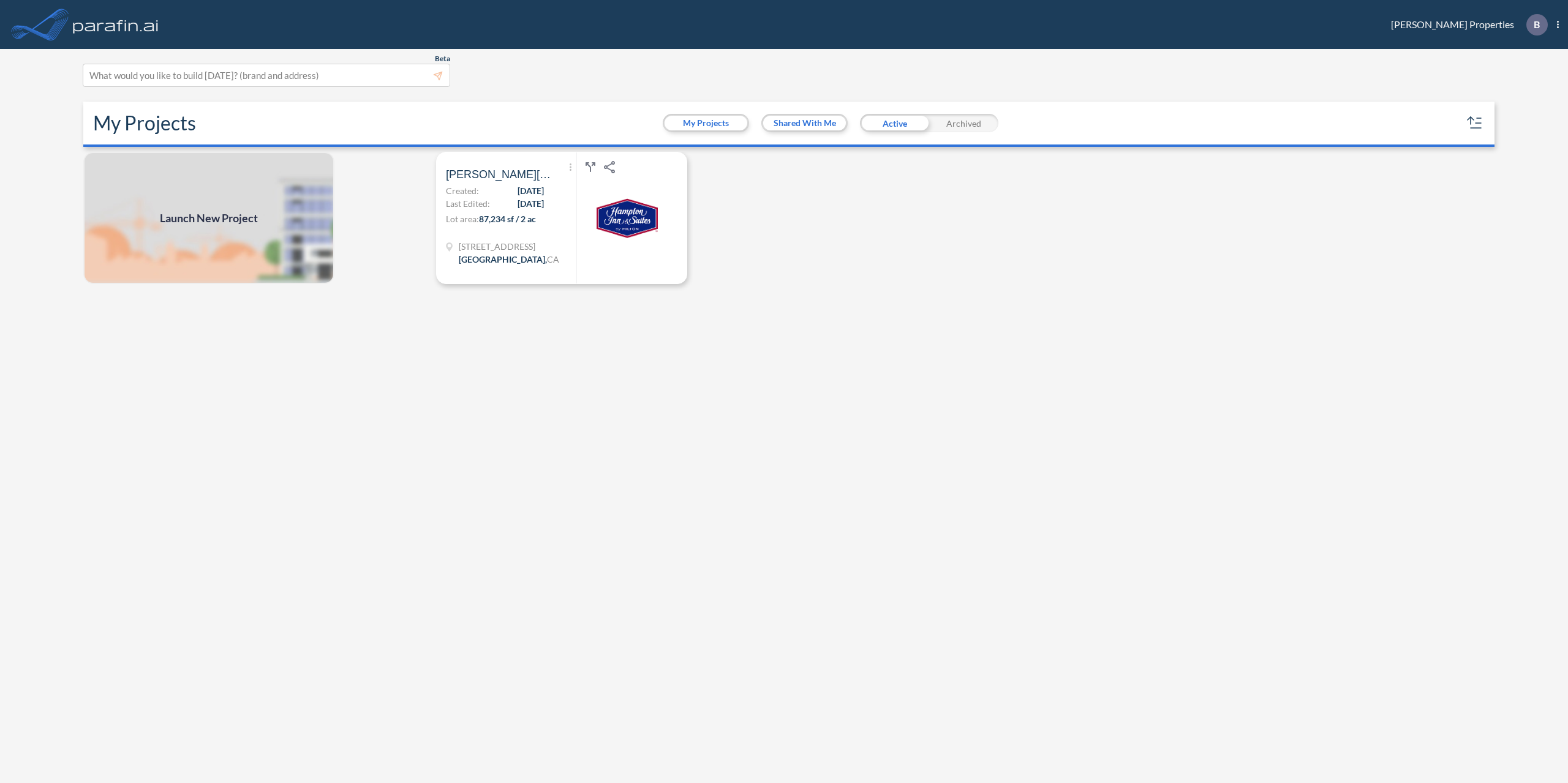
click at [958, 131] on div "Archived" at bounding box center [964, 123] width 69 height 19
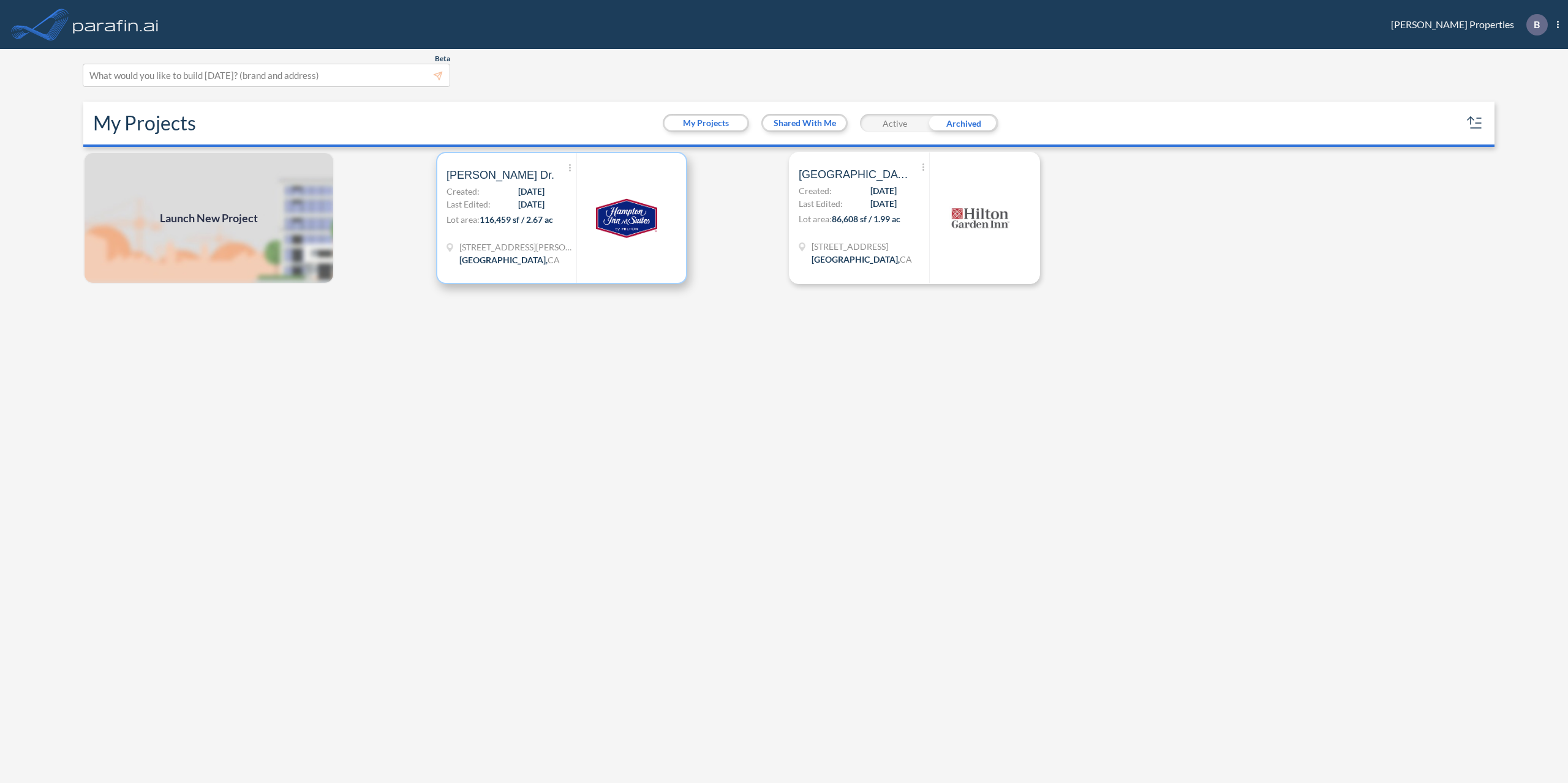
click at [471, 172] on span "[PERSON_NAME] Dr." at bounding box center [501, 175] width 108 height 15
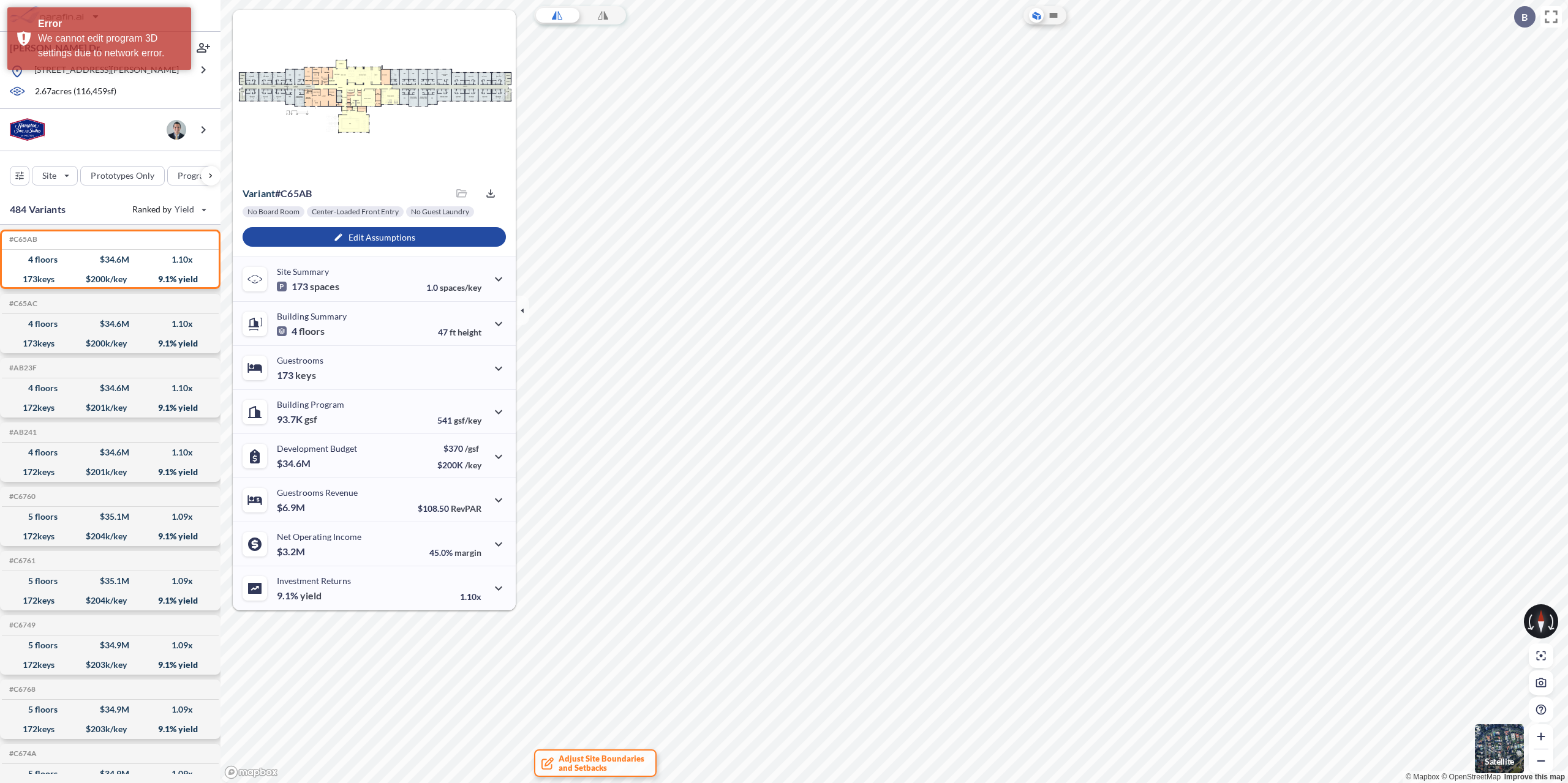
click at [1539, 627] on icon at bounding box center [1541, 621] width 8 height 23
click at [600, 17] on icon at bounding box center [603, 15] width 10 height 245
click at [563, 13] on div at bounding box center [557, 15] width 46 height 19
